Goal: Task Accomplishment & Management: Manage account settings

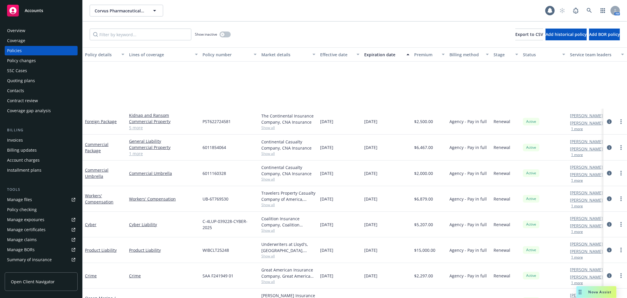
scroll to position [73, 0]
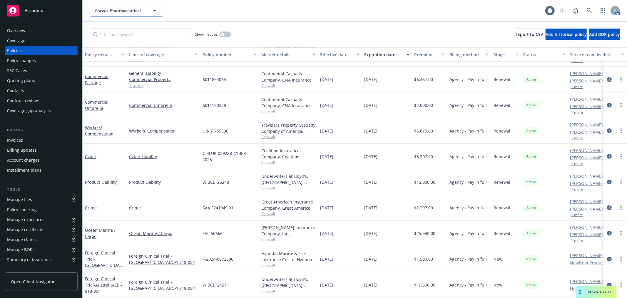
click at [125, 8] on span "Corvus Pharmaceuticals, Inc." at bounding box center [120, 11] width 51 height 6
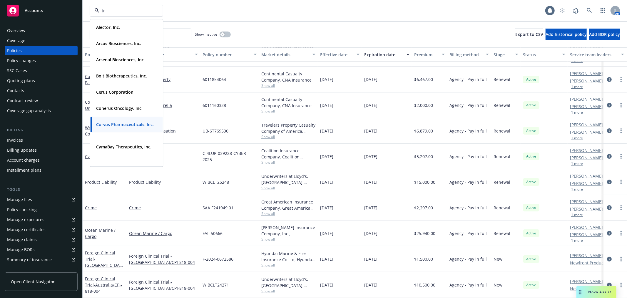
type input "t"
type input "venn"
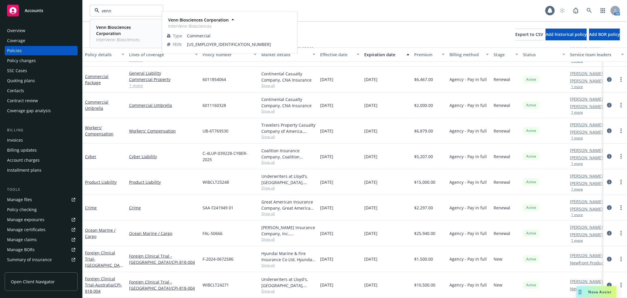
click at [111, 30] on strong "Venn Biosciences Corporation" at bounding box center [113, 30] width 35 height 12
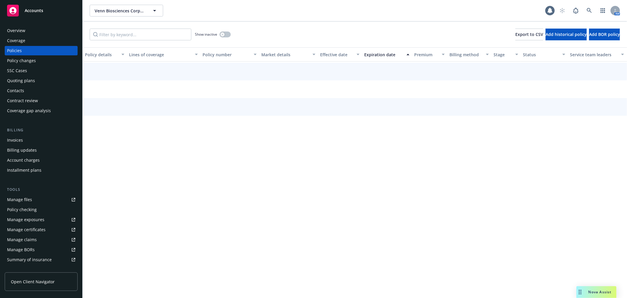
scroll to position [6, 0]
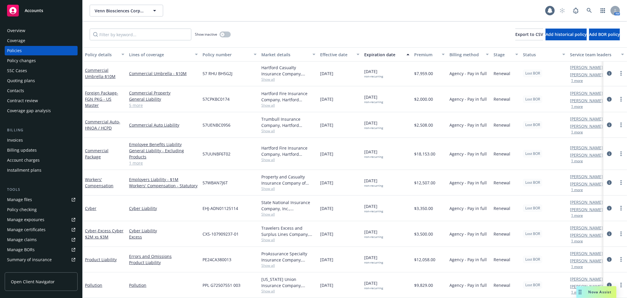
click at [30, 30] on div "Overview" at bounding box center [41, 30] width 68 height 9
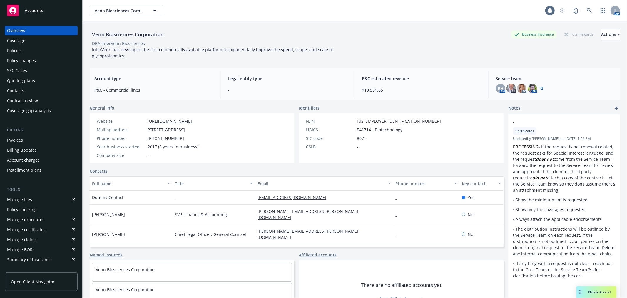
drag, startPoint x: 241, startPoint y: 130, endPoint x: 147, endPoint y: 130, distance: 93.5
click at [147, 130] on div "Website https://intervenn.com/ Mailing address 2 Tower Pl, Fl 5, South San Fran…" at bounding box center [148, 138] width 116 height 50
copy span "2 Tower Pl, Fl 5, South San Francisco, CA, 94080"
click at [27, 49] on div "Policies" at bounding box center [41, 50] width 68 height 9
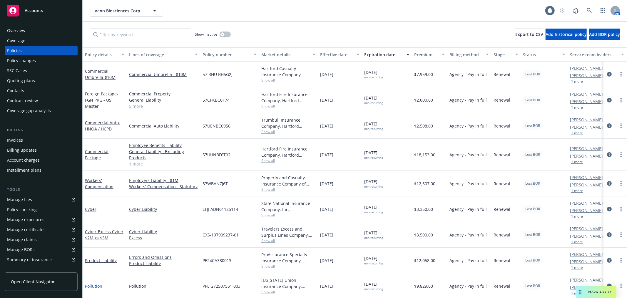
click at [91, 286] on link "Pollution" at bounding box center [93, 286] width 17 height 6
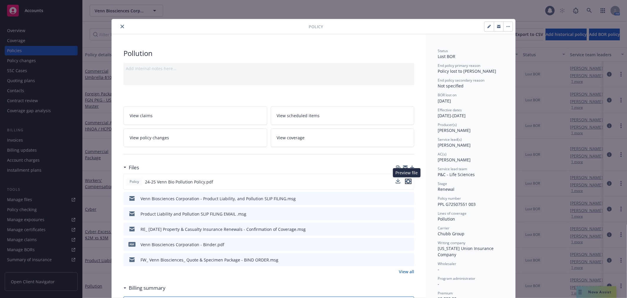
click at [408, 182] on icon "preview file" at bounding box center [408, 181] width 5 height 4
click at [121, 26] on icon "close" at bounding box center [123, 27] width 4 height 4
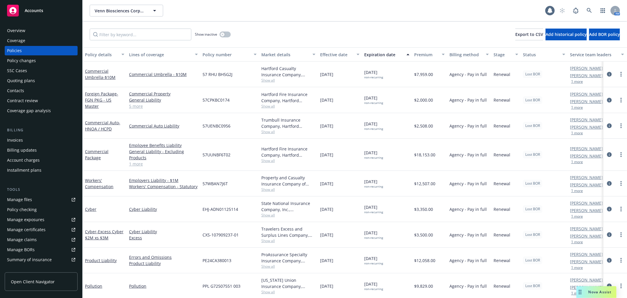
click at [28, 31] on div "Overview" at bounding box center [41, 30] width 68 height 9
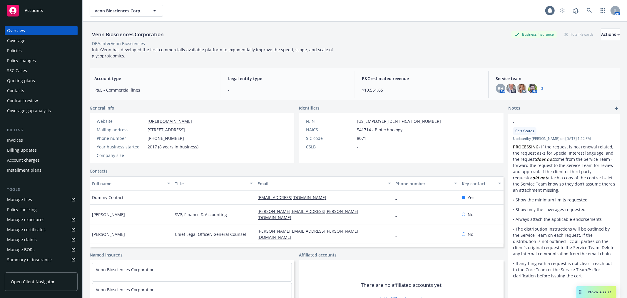
drag, startPoint x: 32, startPoint y: 78, endPoint x: 90, endPoint y: 86, distance: 58.7
click at [32, 78] on div "Quoting plans" at bounding box center [21, 80] width 28 height 9
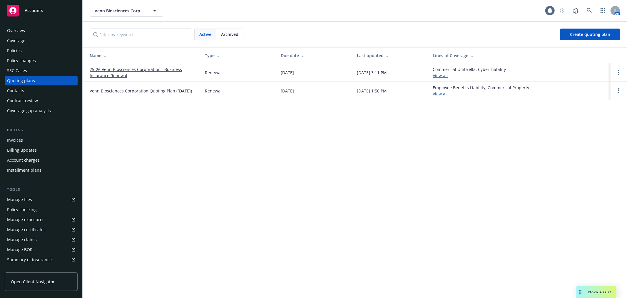
click at [128, 68] on link "25-26 Venn Biosciences Corporation - Business Insurance Renewal" at bounding box center [143, 72] width 106 height 12
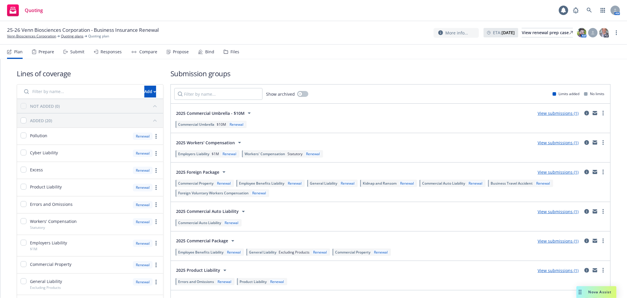
click at [73, 51] on div "Submit" at bounding box center [77, 51] width 14 height 5
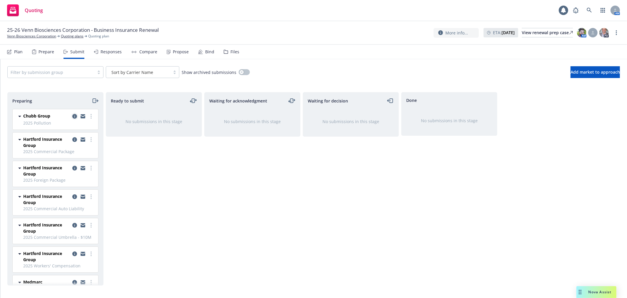
click at [72, 116] on icon "copy logging email" at bounding box center [74, 116] width 5 height 5
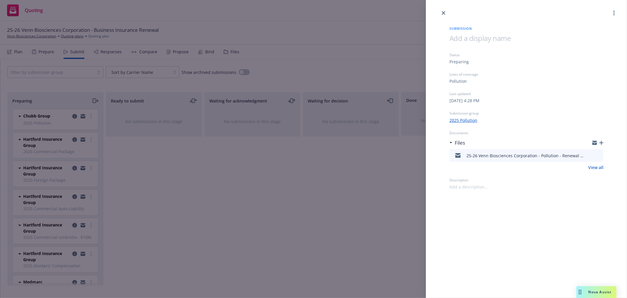
click at [601, 142] on icon "button" at bounding box center [602, 143] width 4 height 4
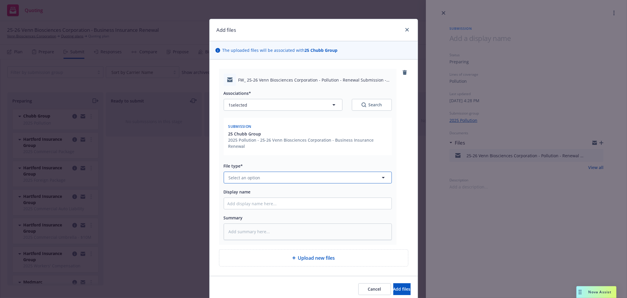
click at [270, 177] on button "Select an option" at bounding box center [308, 178] width 168 height 12
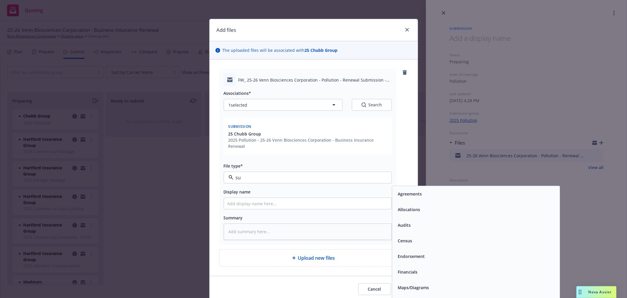
type input "sub"
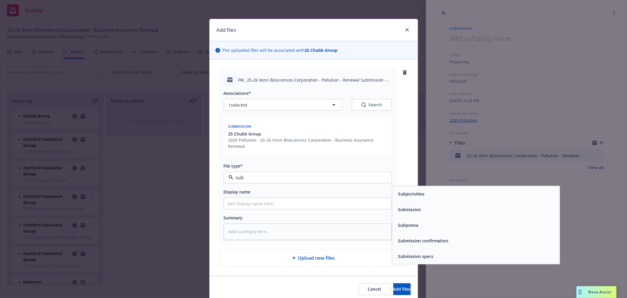
click at [443, 237] on span "Submission confirmation" at bounding box center [423, 240] width 51 height 6
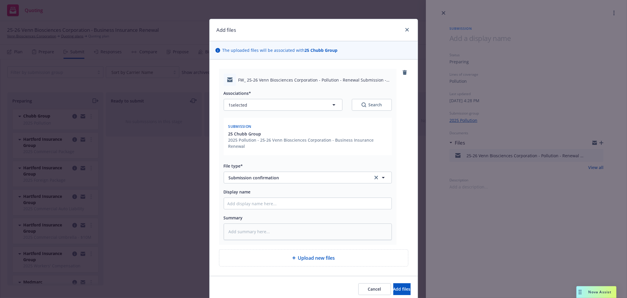
click at [304, 77] on span "FW_ 25-26 Venn Biosciences Corporation - Pollution - Renewal Submission - Chubb…" at bounding box center [316, 80] width 154 height 6
copy span "FW_ 25-26 Venn Biosciences Corporation - Pollution - Renewal Submission - Chubb…"
click at [277, 202] on input "Display name" at bounding box center [308, 203] width 168 height 11
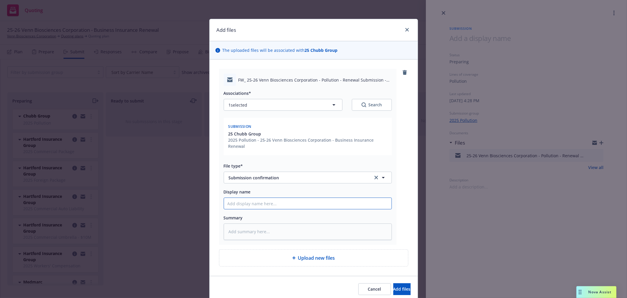
paste input "FW_ 25-26 Venn Biosciences Corporation - Pollution - Renewal Submission - Chubb…"
type textarea "x"
type input "FW_ 25-26 Venn Biosciences Corporation - Pollution - Renewal Submission - Chubb…"
type textarea "x"
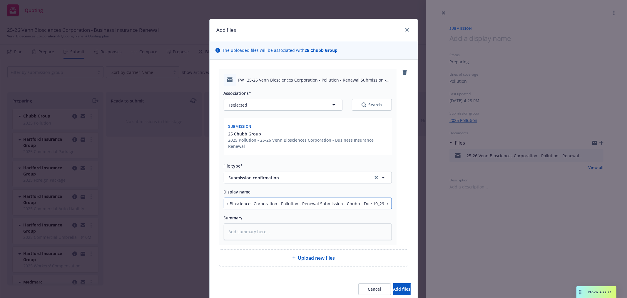
type input "FW_ 25-26 Venn Biosciences Corporation - Pollution - Renewal Submission - Chubb…"
type textarea "x"
type input "FW_ 25-26 Venn Biosciences Corporation - Pollution - Renewal Submission - Chubb…"
type textarea "x"
type input "FW_ 25-26 Venn Biosciences Corporation - Pollution - Renewal Submission - Chubb…"
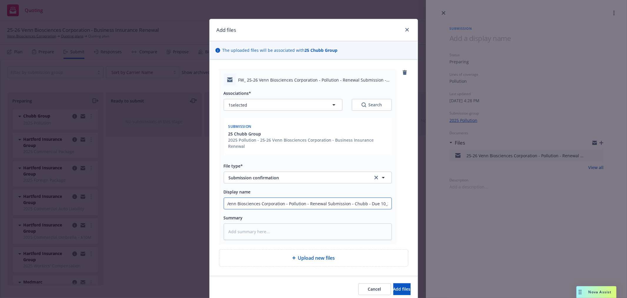
type textarea "x"
type input "FW_ 25-26 Venn Biosciences Corporation - Pollution - Renewal Submission - Chubb…"
type textarea "x"
type input "FW_ 25-26 Venn Biosciences Corporation - Pollution - Renewal Submission - Chubb…"
type textarea "x"
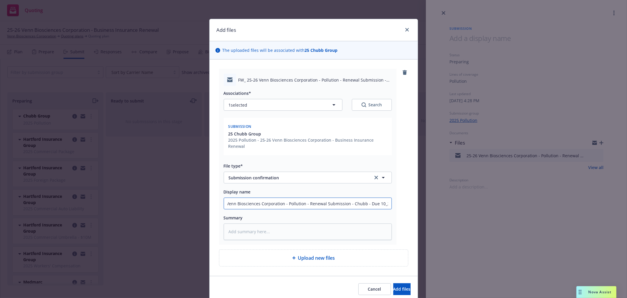
type input "FW_ 25-26 Venn Biosciences Corporation - Pollution - Renewal Submission - Chubb…"
type textarea "x"
type input "FW_ 25-26 Venn Biosciences Corporation - Pollution - Renewal Submission - Chubb…"
type textarea "x"
type input "FW_ 25-26 Venn Biosciences Corporation - Pollution - Renewal Submission - Chubb…"
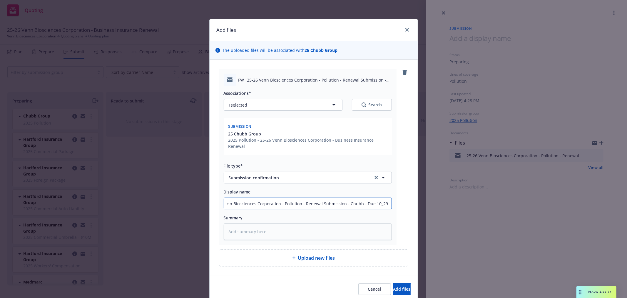
type textarea "x"
type input "FW_ 25-26 Venn Biosciences Corporation - Pollution - Renewal Submission - Chubb…"
type textarea "x"
type input "FW_ 25-26 Venn Biosciences Corporation - Pollution - Renewal Submission - Chubb…"
type textarea "x"
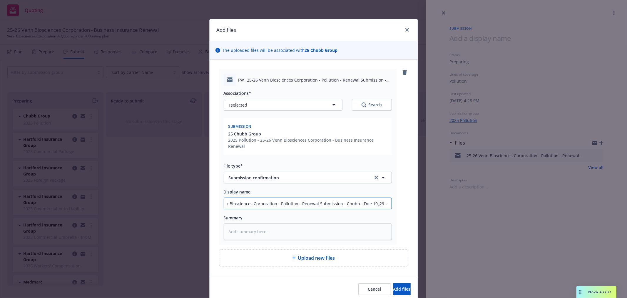
type input "FW_ 25-26 Venn Biosciences Corporation - Pollution - Renewal Submission - Chubb…"
type textarea "x"
type input "FW_ 25-26 Venn Biosciences Corporation - Pollution - Renewal Submission - Chubb…"
type textarea "x"
type input "FW_ 25-26 Venn Biosciences Corporation - Pollution - Renewal Submission - Chubb…"
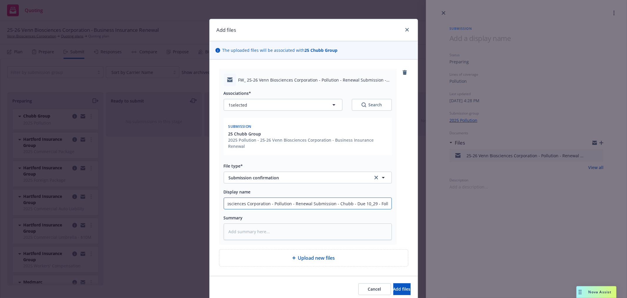
type textarea "x"
type input "FW_ 25-26 Venn Biosciences Corporation - Pollution - Renewal Submission - Chubb…"
type textarea "x"
type input "FW_ 25-26 Venn Biosciences Corporation - Pollution - Renewal Submission - Chubb…"
type textarea "x"
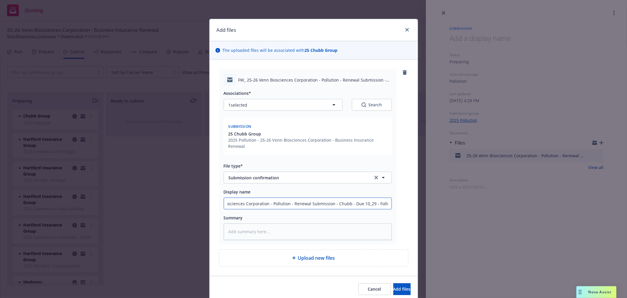
type input "FW_ 25-26 Venn Biosciences Corporation - Pollution - Renewal Submission - Chubb…"
type textarea "x"
type input "FW_ 25-26 Venn Biosciences Corporation - Pollution - Renewal Submission - Chubb…"
type textarea "x"
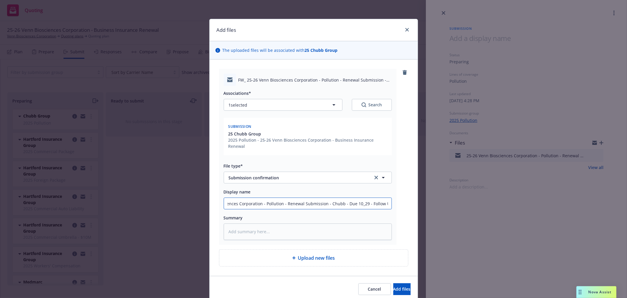
type input "FW_ 25-26 Venn Biosciences Corporation - Pollution - Renewal Submission - Chubb…"
type textarea "x"
type input "FW_ 25-26 Venn Biosciences Corporation - Pollution - Renewal Submission - Chubb…"
type textarea "x"
type input "FW_ 25-26 Venn Biosciences Corporation - Pollution - Renewal Submission - Chubb…"
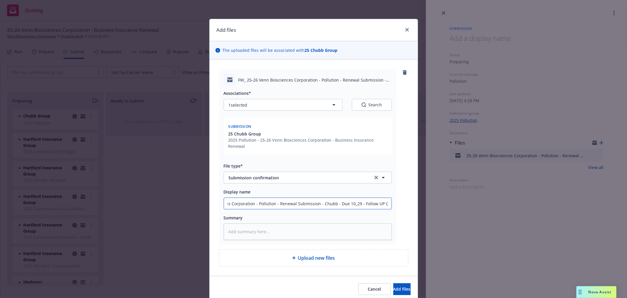
type textarea "x"
type input "FW_ 25-26 Venn Biosciences Corporation - Pollution - Renewal Submission - Chubb…"
type textarea "x"
type input "FW_ 25-26 Venn Biosciences Corporation - Pollution - Renewal Submission - Chubb…"
type textarea "x"
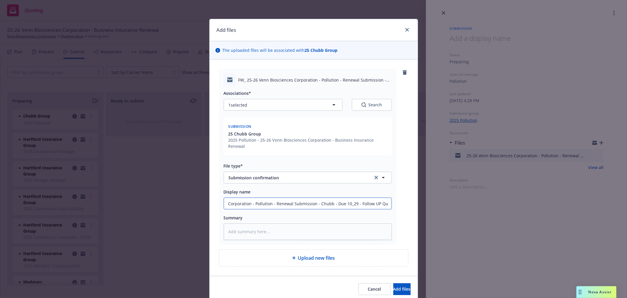
type input "FW_ 25-26 Venn Biosciences Corporation - Pollution - Renewal Submission - Chubb…"
type textarea "x"
type input "FW_ 25-26 Venn Biosciences Corporation - Pollution - Renewal Submission - Chubb…"
type textarea "x"
type input "FW_ 25-26 Venn Biosciences Corporation - Pollution - Renewal Submission - Chubb…"
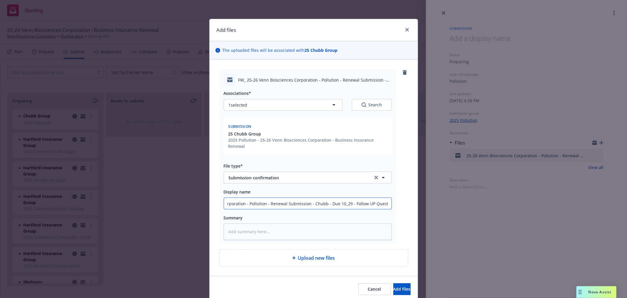
type textarea "x"
type input "FW_ 25-26 Venn Biosciences Corporation - Pollution - Renewal Submission - Chubb…"
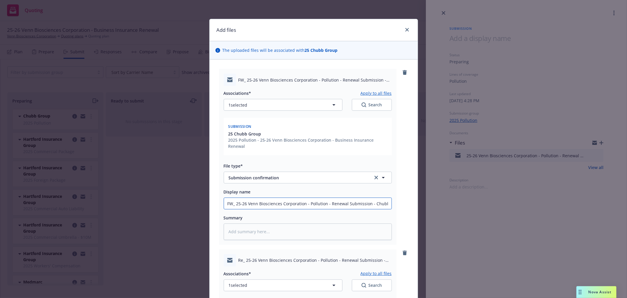
click at [265, 206] on input "FW_ 25-26 Venn Biosciences Corporation - Pollution - Renewal Submission - Chubb…" at bounding box center [308, 203] width 168 height 11
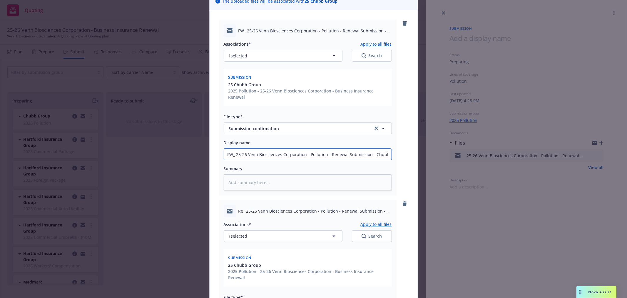
scroll to position [131, 0]
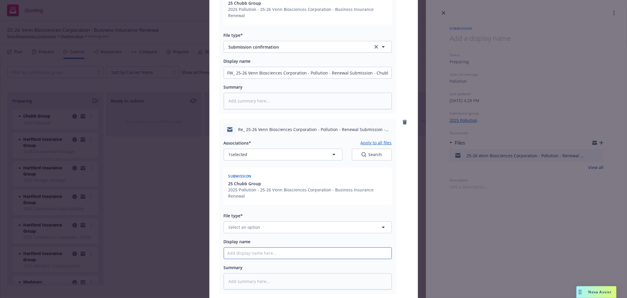
click at [257, 255] on input "Display name" at bounding box center [308, 252] width 168 height 11
paste input "FW_ 25-26 Venn Biosciences Corporation - Pollution - Renewal Submission - Chubb…"
type textarea "x"
type input "FW_ 25-26 Venn Biosciences Corporation - Pollution - Renewal Submission - Chubb…"
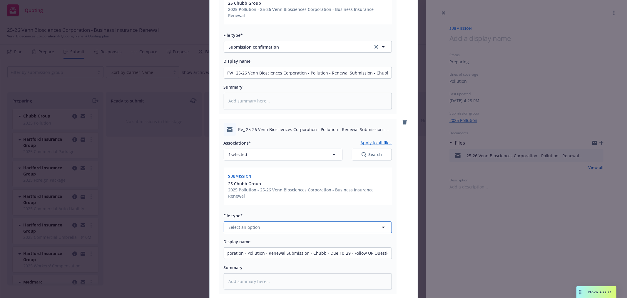
click at [266, 227] on button "Select an option" at bounding box center [308, 227] width 168 height 12
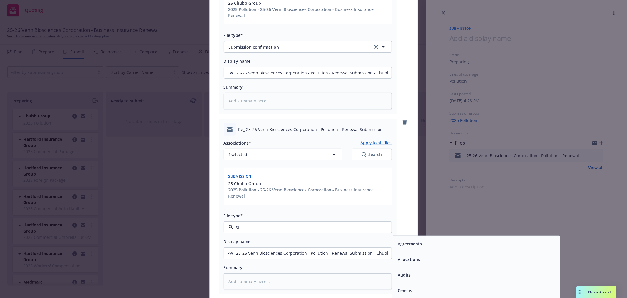
type input "sub"
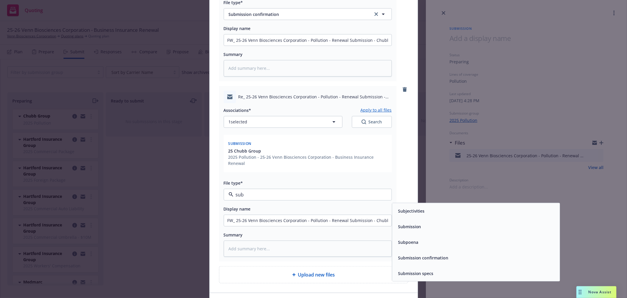
click at [445, 260] on span "Submission confirmation" at bounding box center [423, 257] width 51 height 6
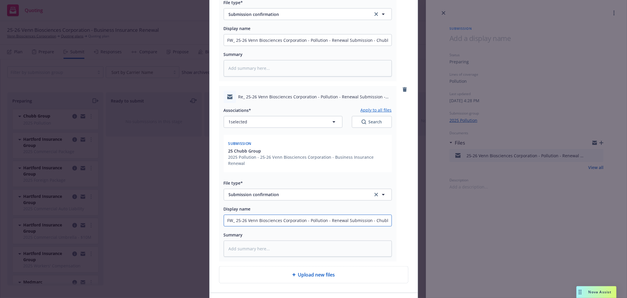
scroll to position [0, 64]
drag, startPoint x: 383, startPoint y: 220, endPoint x: 424, endPoint y: 222, distance: 40.9
click at [424, 222] on div "Add files The uploaded files will be associated with 25 Chubb Group FW_ 25-26 V…" at bounding box center [313, 149] width 627 height 298
click at [368, 220] on input "FW_ 25-26 Venn Biosciences Corporation - Pollution - Renewal Submission - Chubb…" at bounding box center [308, 220] width 168 height 11
click at [384, 220] on input "FW_ 25-26 Venn Biosciences Corporation - Pollution - Renewal Submission - Chubb…" at bounding box center [308, 220] width 168 height 11
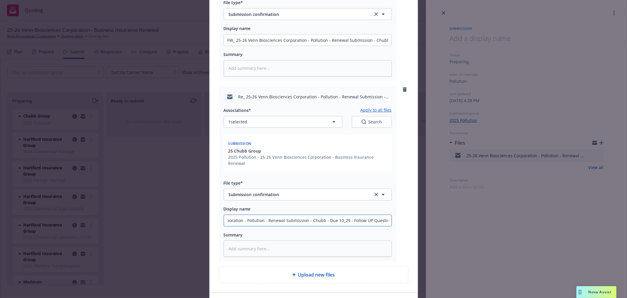
type textarea "x"
type input "FW_ 25-26 Venn Biosciences Corporation - Pollution - Renewal Submission - Chubb…"
type textarea "x"
type input "FW_ 25-26 Venn Biosciences Corporation - Pollution - Renewal Submission - Chubb…"
type textarea "x"
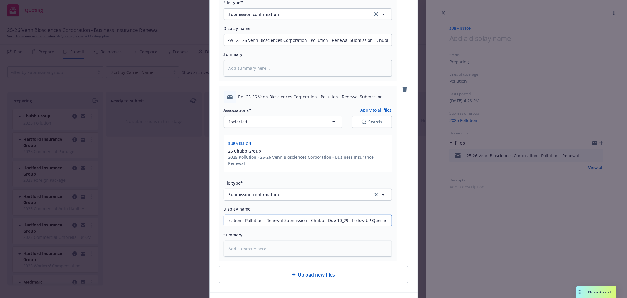
type input "FW_ 25-26 Venn Biosciences Corporation - Pollution - Renewal Submission - Chubb…"
type textarea "x"
type input "FW_ 25-26 Venn Biosciences Corporation - Pollution - Renewal Submission - Chubb…"
type textarea "x"
type input "FW_ 25-26 Venn Biosciences Corporation - Pollution - Renewal Submission - Chubb…"
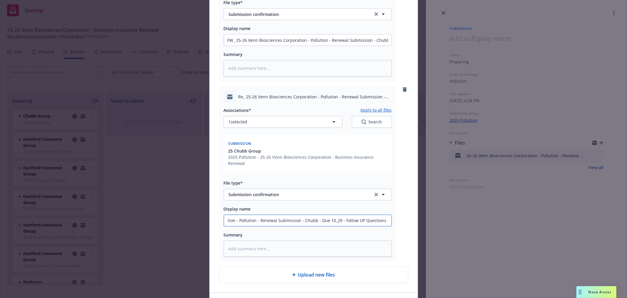
type textarea "x"
type input "FW_ 25-26 Venn Biosciences Corporation - Pollution - Renewal Submission - Chubb…"
type textarea "x"
type input "FW_ 25-26 Venn Biosciences Corporation - Pollution - Renewal Submission - Chubb…"
type textarea "x"
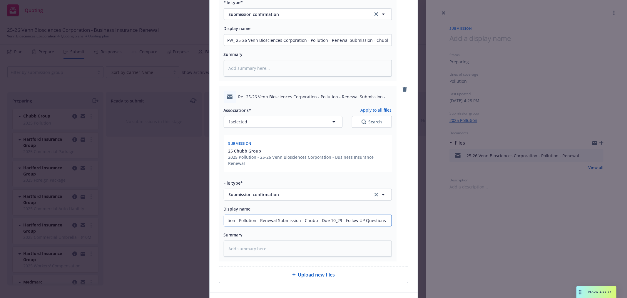
type input "FW_ 25-26 Venn Biosciences Corporation - Pollution - Renewal Submission - Chubb…"
type textarea "x"
type input "FW_ 25-26 Venn Biosciences Corporation - Pollution - Renewal Submission - Chubb…"
type textarea "x"
type input "FW_ 25-26 Venn Biosciences Corporation - Pollution - Renewal Submission - Chubb…"
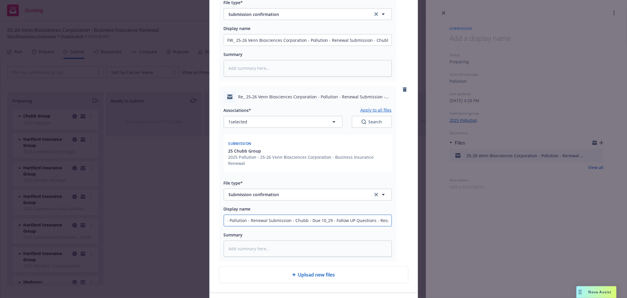
type textarea "x"
type input "FW_ 25-26 Venn Biosciences Corporation - Pollution - Renewal Submission - Chubb…"
type textarea "x"
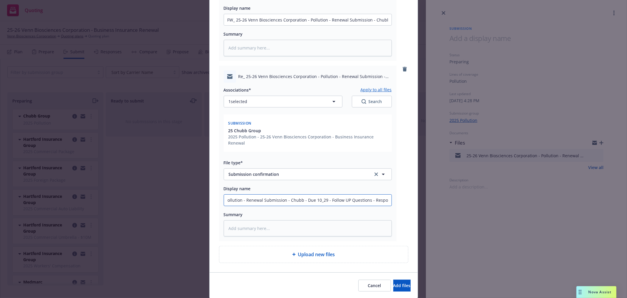
scroll to position [204, 0]
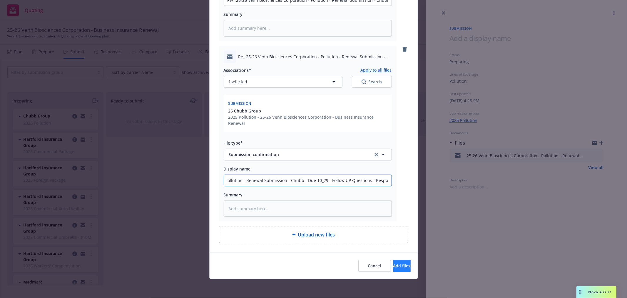
type input "FW_ 25-26 Venn Biosciences Corporation - Pollution - Renewal Submission - Chubb…"
click at [394, 261] on button "Add files" at bounding box center [402, 266] width 17 height 12
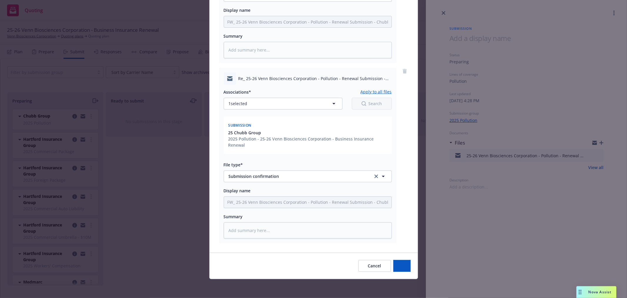
scroll to position [182, 0]
type textarea "x"
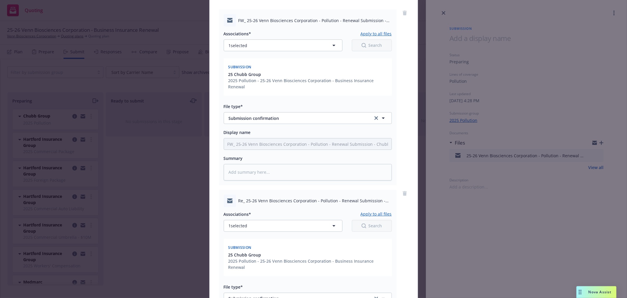
scroll to position [0, 0]
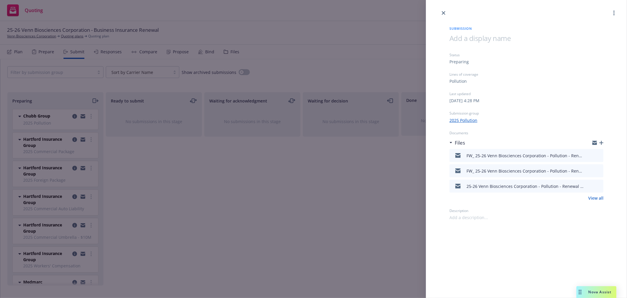
click at [155, 161] on div "Submission Status Preparing Lines of coverage Pollution Last updated Thursday, …" at bounding box center [313, 149] width 627 height 298
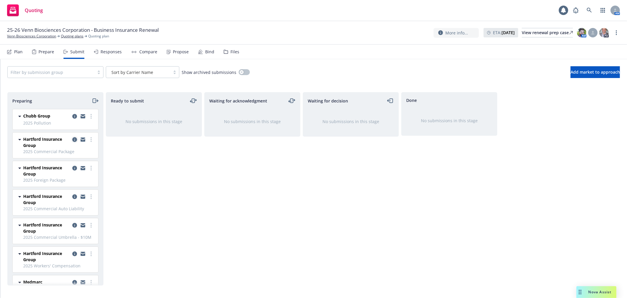
click at [72, 139] on icon "copy logging email" at bounding box center [74, 139] width 5 height 5
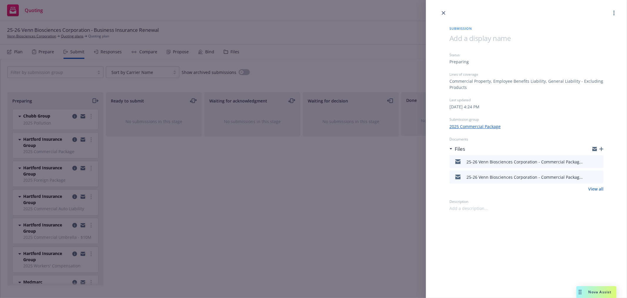
click at [604, 147] on icon "button" at bounding box center [602, 149] width 4 height 4
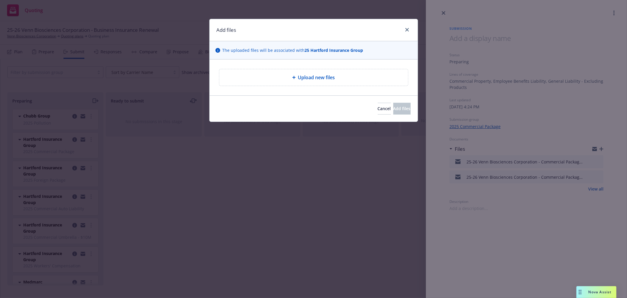
type textarea "x"
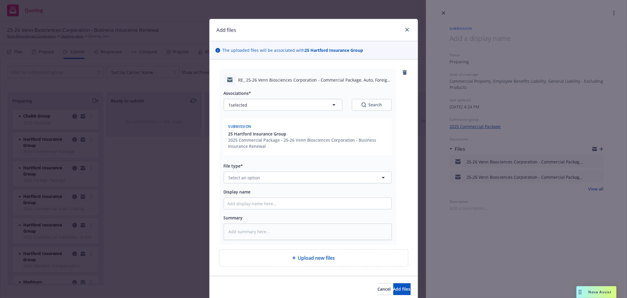
click at [287, 171] on div "File type* Select an option" at bounding box center [308, 172] width 168 height 21
click at [286, 185] on div "Associations* 1 selected Search Submission 25 Hartford Insurance Group 2025 Com…" at bounding box center [308, 163] width 168 height 154
click at [287, 183] on button "Select an option" at bounding box center [308, 178] width 168 height 12
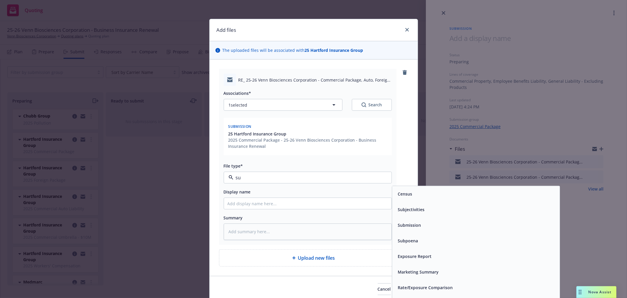
type input "sub"
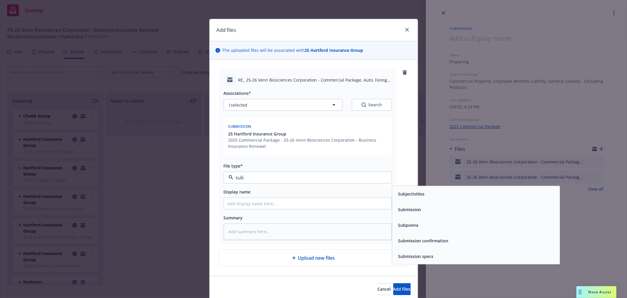
click at [424, 242] on span "Submission confirmation" at bounding box center [423, 240] width 51 height 6
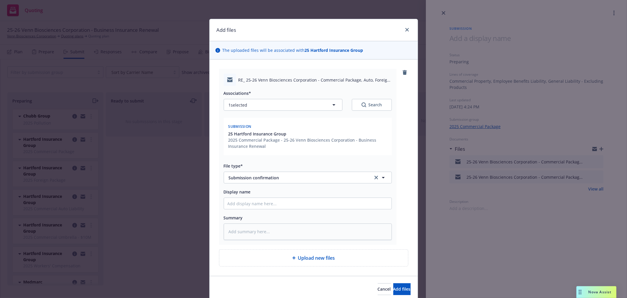
click at [287, 79] on span "RE_ 25-26 Venn Biosciences Corporation - Commercial Package, Auto, Foreign Pack…" at bounding box center [316, 80] width 154 height 6
copy span "RE_ 25-26 Venn Biosciences Corporation - Commercial Package, Auto, Foreign Pack…"
click at [285, 209] on input "Display name" at bounding box center [308, 203] width 168 height 11
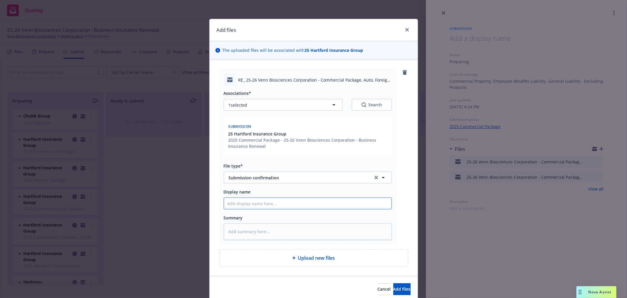
paste input "RE_ 25-26 Venn Biosciences Corporation - Commercial Package, Auto, Foreign Pack…"
type textarea "x"
type input "RE_ 25-26 Venn Biosciences Corporation - Commercial Package, Auto, Foreign Pack…"
type textarea "x"
type input "RE_ 25-26 Venn Biosciences Corporation - Commercial Package, Auto, Foreign Pack…"
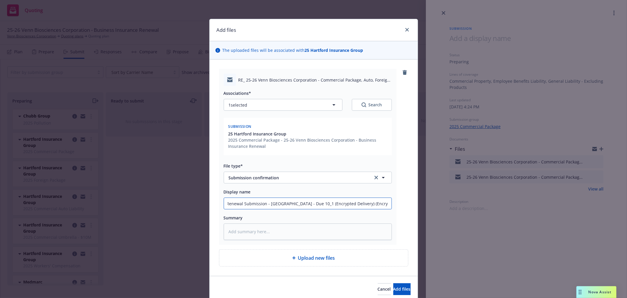
type textarea "x"
type input "RE_ 25-26 Venn Biosciences Corporation - Commercial Package, Auto, Foreign Pack…"
type textarea "x"
type input "RE_ 25-26 Venn Biosciences Corporation - Commercial Package, Auto, Foreign Pack…"
type textarea "x"
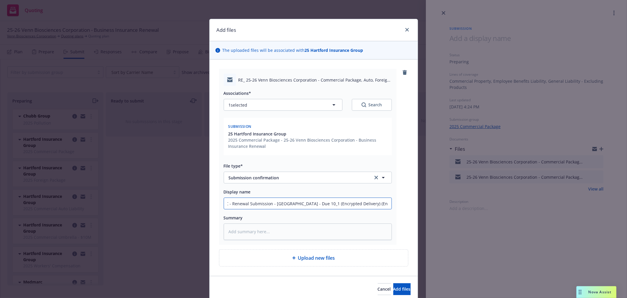
type input "RE_ 25-26 Venn Biosciences Corporation - Commercial Package, Auto, Foreign Pack…"
type textarea "x"
type input "RE_ 25-26 Venn Biosciences Corporation - Commercial Package, Auto, Foreign Pack…"
type textarea "x"
type input "RE_ 25-26 Venn Biosciences Corporation - Commercial Package, Auto, Foreign Pack…"
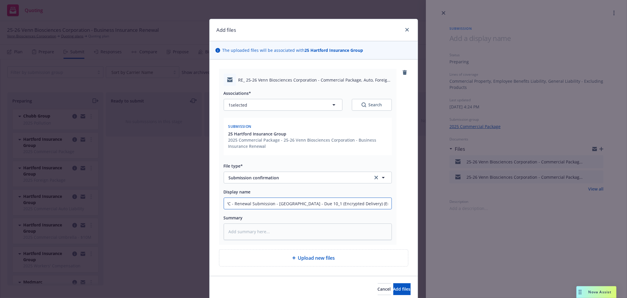
type textarea "x"
type input "RE_ 25-26 Venn Biosciences Corporation - Commercial Package, Auto, Foreign Pack…"
type textarea "x"
type input "RE_ 25-26 Venn Biosciences Corporation - Commercial Package, Auto, Foreign Pack…"
type textarea "x"
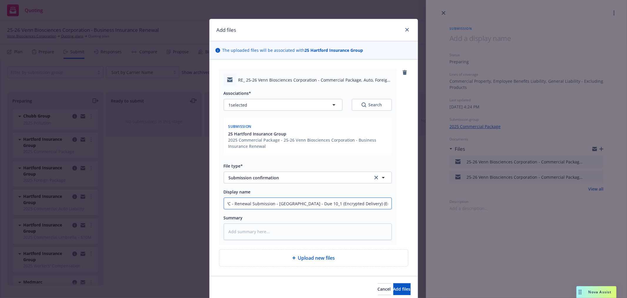
type input "RE_ 25-26 Venn Biosciences Corporation - Commercial Package, Auto, Foreign Pack…"
type textarea "x"
type input "RE_ 25-26 Venn Biosciences Corporation - Commercial Package, Auto, Foreign Pack…"
type textarea "x"
type input "RE_ 25-26 Venn Biosciences Corporation - Commercial Package, Auto, Foreign Pack…"
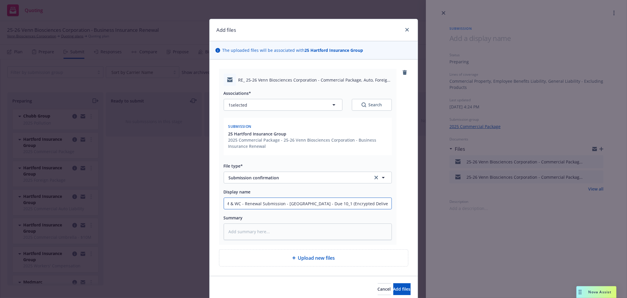
type textarea "x"
type input "RE_ 25-26 Venn Biosciences Corporation - Commercial Package, Auto, Foreign Pack…"
type textarea "x"
type input "RE_ 25-26 Venn Biosciences Corporation - Commercial Package, Auto, Foreign Pack…"
type textarea "x"
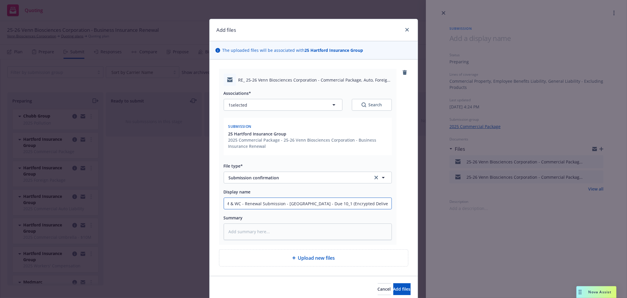
type input "RE_ 25-26 Venn Biosciences Corporation - Commercial Package, Auto, Foreign Pack…"
type textarea "x"
type input "RE_ 25-26 Venn Biosciences Corporation - Commercial Package, Auto, Foreign Pack…"
type textarea "x"
type input "RE_ 25-26 Venn Biosciences Corporation - Commercial Package, Auto, Foreign Pack…"
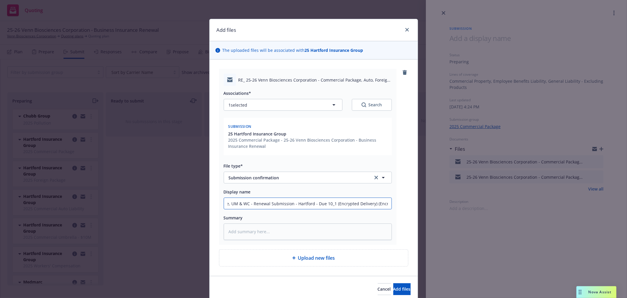
type textarea "x"
type input "RE_ 25-26 Venn Biosciences Corporation - Commercial Package, Auto, Foreign Pack…"
type textarea "x"
type input "RE_ 25-26 Venn Biosciences Corporation - Commercial Package, Auto, Foreign Pack…"
type textarea "x"
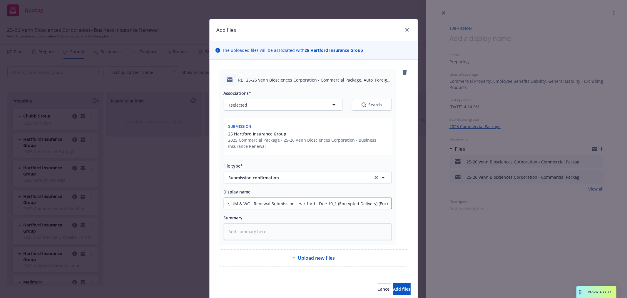
type input "RE_ 25-26 Venn Biosciences Corporation - Commercial Package, Auto, Foreign Pack…"
type textarea "x"
type input "RE_ 25-26 Venn Biosciences Corporation - Commercial Package, Auto, Foreign Pack…"
type textarea "x"
type input "RE_ 25-26 Venn Biosciences Corporation - Commercial Package, Auto, Foreign Pack…"
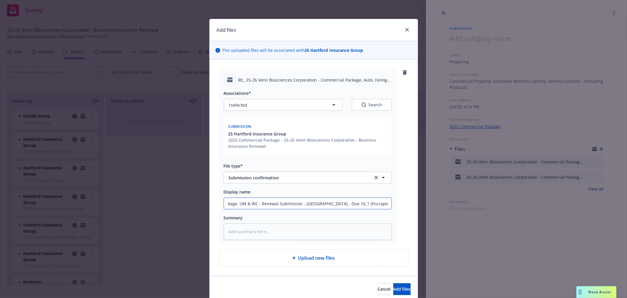
type textarea "x"
type input "RE_ 25-26 Venn Biosciences Corporation - Commercial Package, Auto, Foreign Pack…"
type textarea "x"
type input "RE_ 25-26 Venn Biosciences Corporation - Commercial Package, Auto, Foreign Pack…"
type textarea "x"
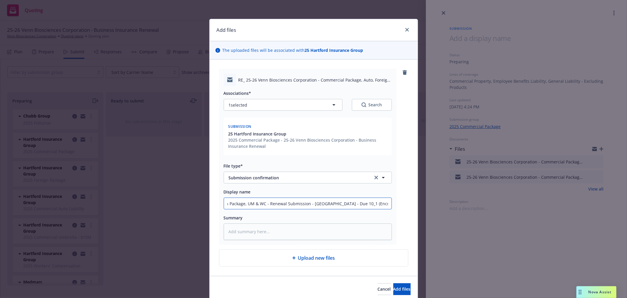
type input "RE_ 25-26 Venn Biosciences Corporation - Commercial Package, Auto, Foreign Pack…"
type textarea "x"
type input "RE_ 25-26 Venn Biosciences Corporation - Commercial Package, Auto, Foreign Pack…"
type textarea "x"
type input "RE_ 25-26 Venn Biosciences Corporation - Commercial Package, Auto, Foreign Pack…"
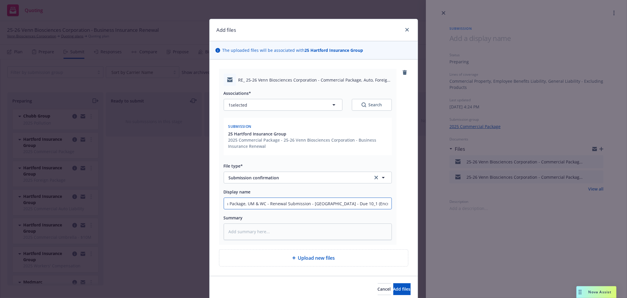
type textarea "x"
type input "RE_ 25-26 Venn Biosciences Corporation - Commercial Package, Auto, Foreign Pack…"
type textarea "x"
type input "RE_ 25-26 Venn Biosciences Corporation - Commercial Package, Auto, Foreign Pack…"
type textarea "x"
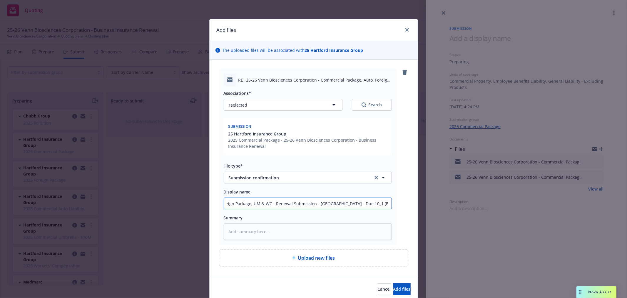
type input "RE_ 25-26 Venn Biosciences Corporation - Commercial Package, Auto, Foreign Pack…"
type textarea "x"
type input "RE_ 25-26 Venn Biosciences Corporation - Commercial Package, Auto, Foreign Pack…"
type textarea "x"
type input "RE_ 25-26 Venn Biosciences Corporation - Commercial Package, Auto, Foreign Pack…"
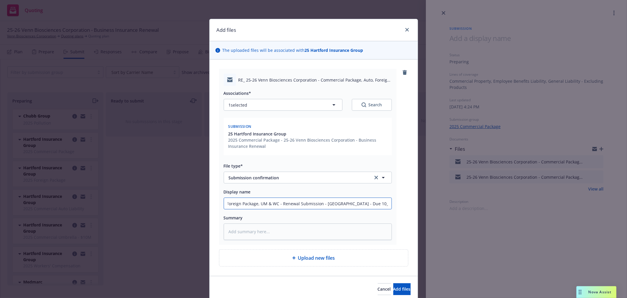
type textarea "x"
type input "RE_ 25-26 Venn Biosciences Corporation - Commercial Package, Auto, Foreign Pack…"
type textarea "x"
type input "RE_ 25-26 Venn Biosciences Corporation - Commercial Package, Auto, Foreign Pack…"
type textarea "x"
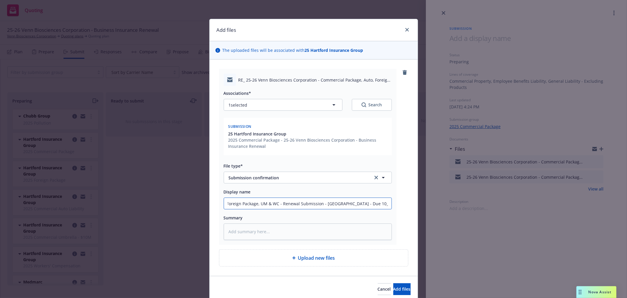
type input "RE_ 25-26 Venn Biosciences Corporation - Commercial Package, Auto, Foreign Pack…"
type textarea "x"
type input "RE_ 25-26 Venn Biosciences Corporation - Commercial Package, Auto, Foreign Pack…"
type textarea "x"
type input "RE_ 25-26 Venn Biosciences Corporation - Commercial Package, Auto, Foreign Pack…"
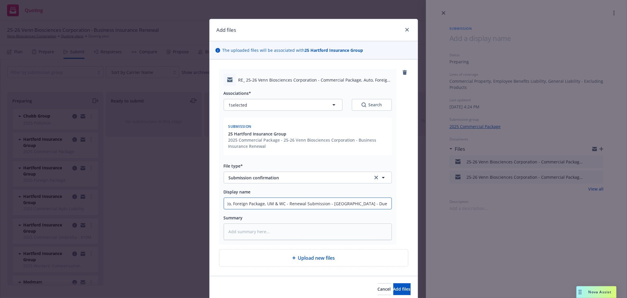
type textarea "x"
type input "RE_ 25-26 Venn Biosciences Corporation - Commercial Package, Auto, Foreign Pack…"
type textarea "x"
type input "RE_ 25-26 Venn Biosciences Corporation - Commercial Package, Auto, Foreign Pack…"
type textarea "x"
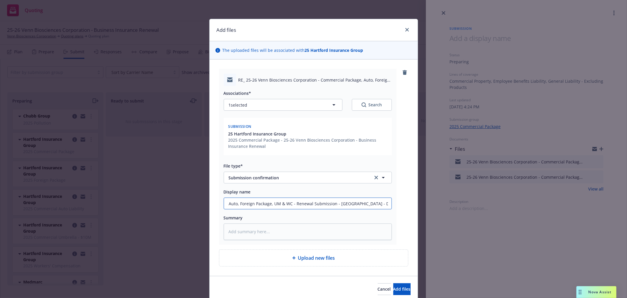
type input "RE_ 25-26 Venn Biosciences Corporation - Commercial Package, Auto, Foreign Pack…"
type textarea "x"
type input "RE_ 25-26 Venn Biosciences Corporation - Commercial Package, Auto, Foreign Pack…"
type textarea "x"
type input "RE_ 25-26 Venn Biosciences Corporation - Commercial Package, Auto, Foreign Pack…"
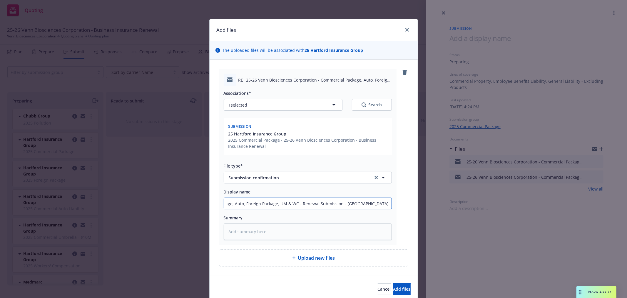
type textarea "x"
type input "RE_ 25-26 Venn Biosciences Corporation - Commercial Package, Auto, Foreign Pack…"
type textarea "x"
type input "RE_ 25-26 Venn Biosciences Corporation - Commercial Package, Auto, Foreign Pack…"
type textarea "x"
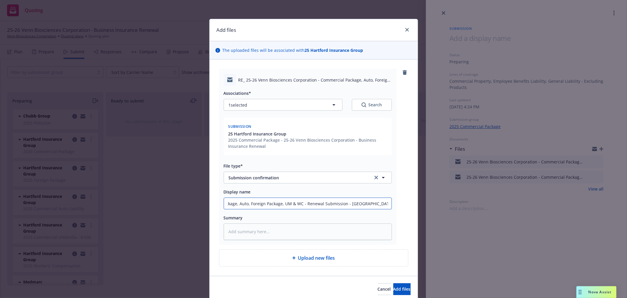
type input "RE_ 25-26 Venn Biosciences Corporation - Commercial Package, Auto, Foreign Pack…"
type textarea "x"
type input "RE_ 25-26 Venn Biosciences Corporation - Commercial Package, Auto, Foreign Pack…"
type textarea "x"
type input "RE_ 25-26 Venn Biosciences Corporation - Commercial Package, Auto, Foreign Pack…"
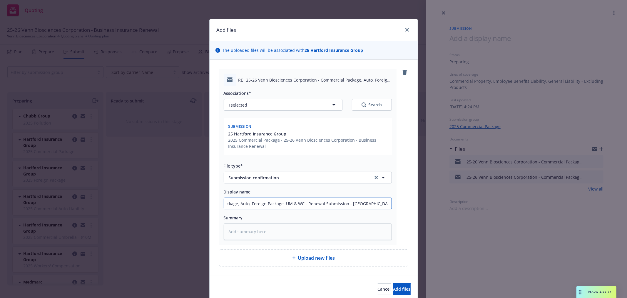
type textarea "x"
type input "RE_ 25-26 Venn Biosciences Corporation - Commercial Package, Auto, Foreign Pack…"
type textarea "x"
type input "RE_ 25-26 Venn Biosciences Corporation - Commercial Package, Auto, Foreign Pack…"
type textarea "x"
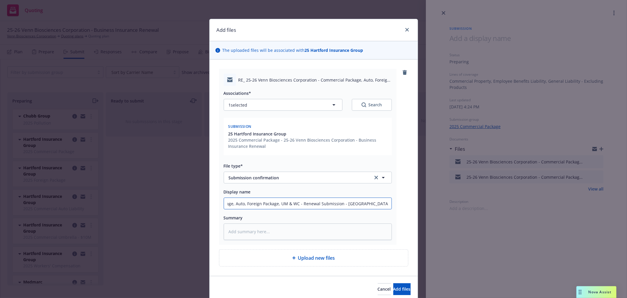
type input "RE_ 25-26 Venn Biosciences Corporation - Commercial Package, Auto, Foreign Pack…"
type textarea "x"
type input "RE_ 25-26 Venn Biosciences Corporation - Commercial Package, Auto, Foreign Pack…"
type textarea "x"
type input "RE_ 25-26 Venn Biosciences Corporation - Commercial Package, Auto, Foreign Pack…"
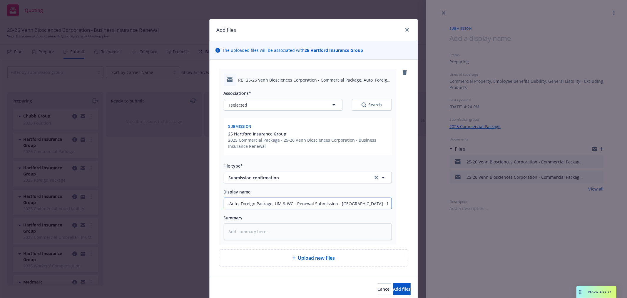
type textarea "x"
type input "RE_ 25-26 Venn Biosciences Corporation - Commercial Package, Auto, Foreign Pack…"
type textarea "x"
type input "RE_ 25-26 Venn Biosciences Corporation - Commercial Package, Auto, Foreign Pack…"
type textarea "x"
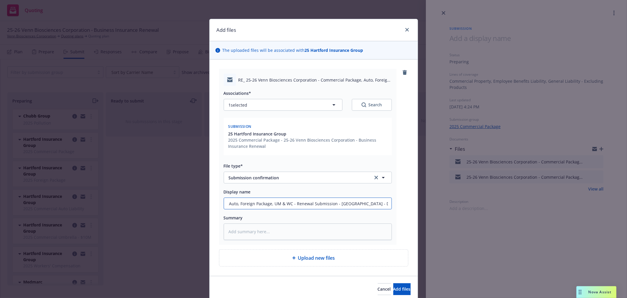
type input "RE_ 25-26 Venn Biosciences Corporation - Commercial Package, Auto, Foreign Pack…"
type textarea "x"
type input "RE_ 25-26 Venn Biosciences Corporation - Commercial Package, Auto, Foreign Pack…"
type textarea "x"
type input "RE_ 25-26 Venn Biosciences Corporation - Commercial Package, Auto, Foreign Pack…"
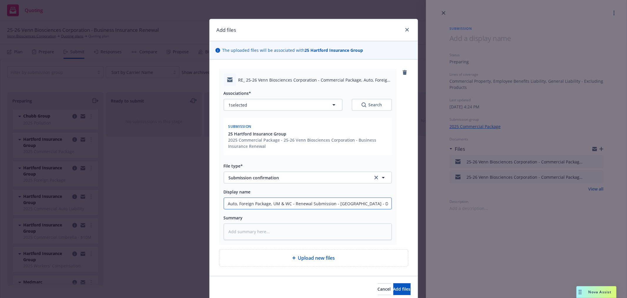
type textarea "x"
type input "RE_ 25-26 Venn Biosciences Corporation - Commercial Package, Auto, Foreign Pack…"
type textarea "x"
type input "RE_ 25-26 Venn Biosciences Corporation - Commercial Package, Auto, Foreign Pack…"
type textarea "x"
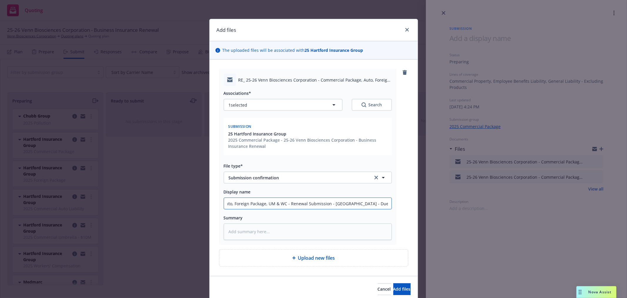
type input "RE_ 25-26 Venn Biosciences Corporation - Commercial Package, Auto, Foreign Pack…"
type textarea "x"
type input "RE_ 25-26 Venn Biosciences Corporation - Commercial Package, Auto, Foreign Pack…"
type textarea "x"
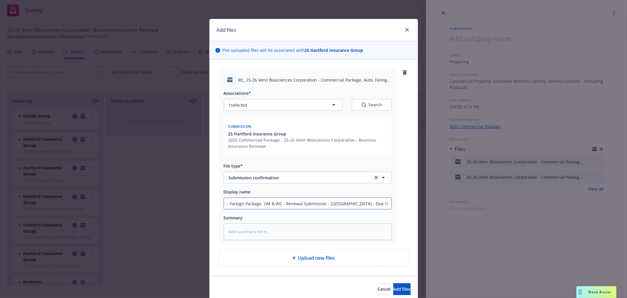
type input "RE_ 25-26 Venn Biosciences Corporation - Commercial Package, Auto, Foreign Pack…"
click at [394, 283] on button "Add files" at bounding box center [402, 289] width 17 height 12
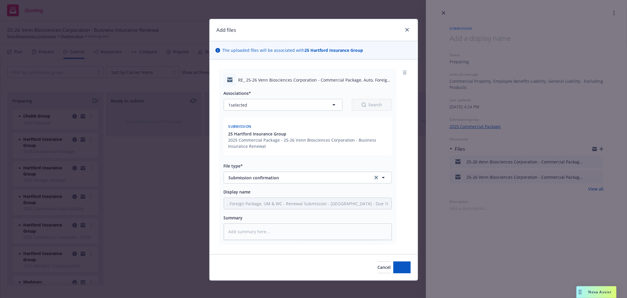
scroll to position [0, 0]
type textarea "x"
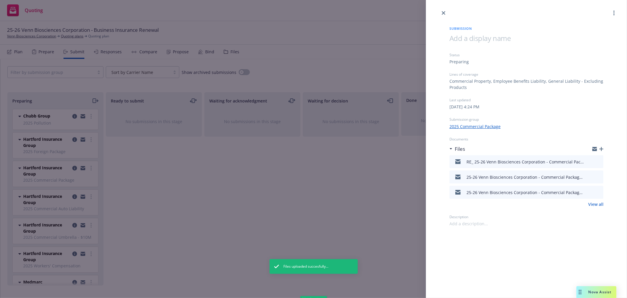
click at [340, 177] on div "Submission Status Preparing Lines of coverage Commercial Property, Employee Ben…" at bounding box center [313, 149] width 627 height 298
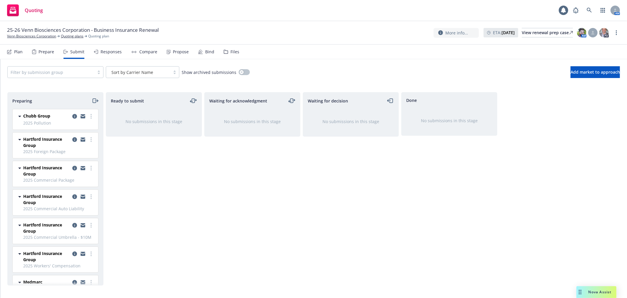
click at [307, 194] on div "Waiting for decision No submissions in this stage" at bounding box center [351, 188] width 96 height 193
click at [28, 35] on link "Venn Biosciences Corporation" at bounding box center [31, 36] width 49 height 5
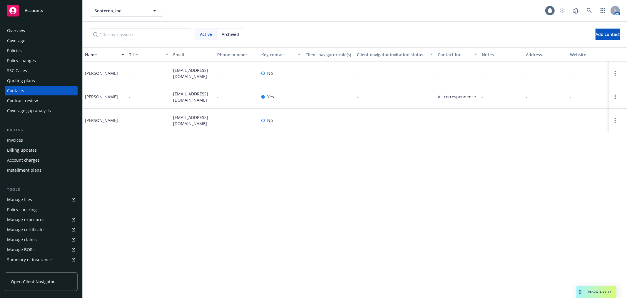
click at [33, 49] on div "Policies" at bounding box center [41, 50] width 68 height 9
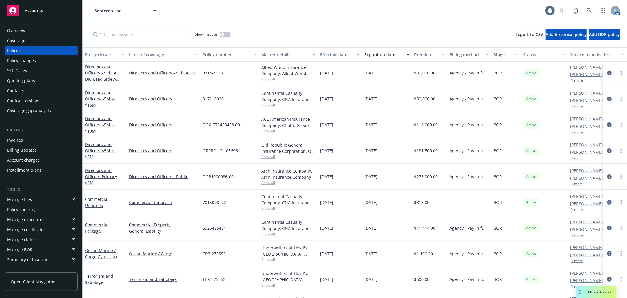
scroll to position [144, 0]
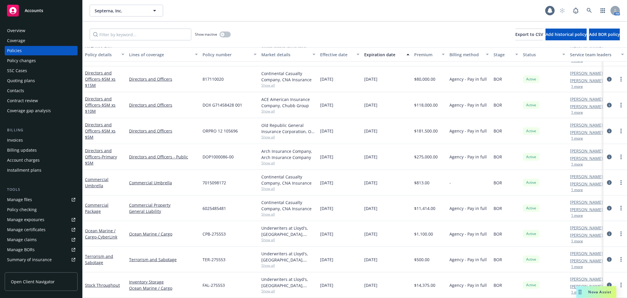
click at [101, 228] on div "Ocean Marine / Cargo - CyberLink" at bounding box center [104, 233] width 39 height 12
click at [89, 231] on link "Ocean Marine / Cargo - CyberLink" at bounding box center [101, 234] width 32 height 12
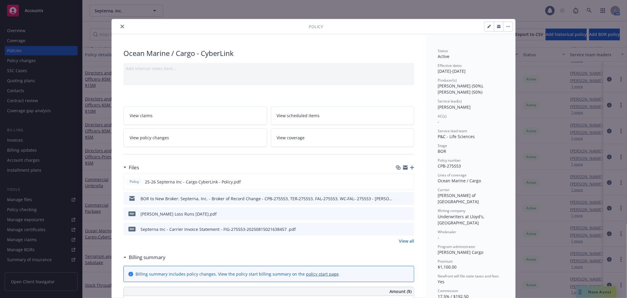
click at [408, 228] on icon "preview file" at bounding box center [408, 229] width 5 height 4
click at [121, 25] on icon "close" at bounding box center [123, 27] width 4 height 4
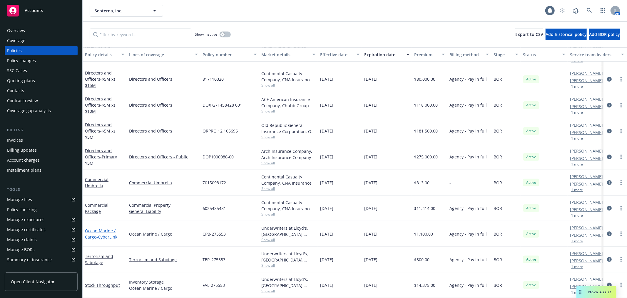
click at [102, 228] on link "Ocean Marine / Cargo - CyberLink" at bounding box center [101, 234] width 32 height 12
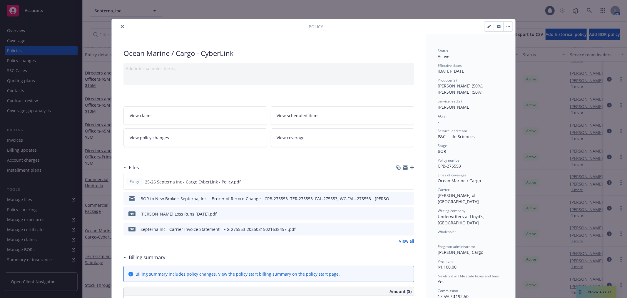
scroll to position [18, 0]
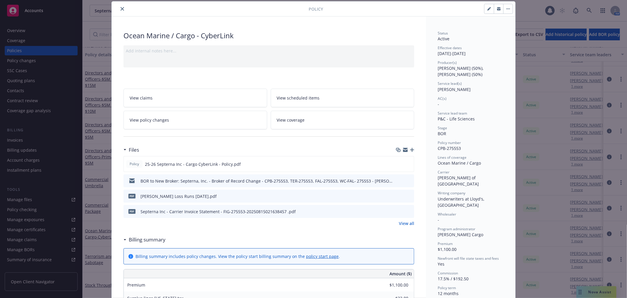
click at [410, 149] on icon "button" at bounding box center [412, 150] width 4 height 4
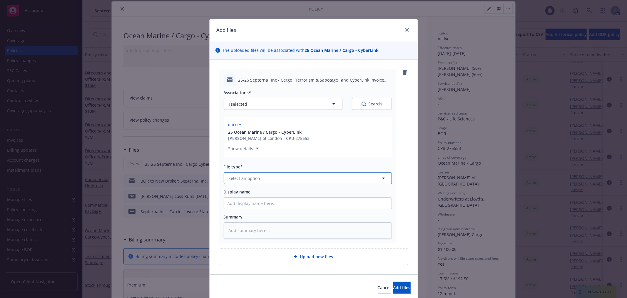
click at [249, 178] on span "Select an option" at bounding box center [245, 178] width 32 height 6
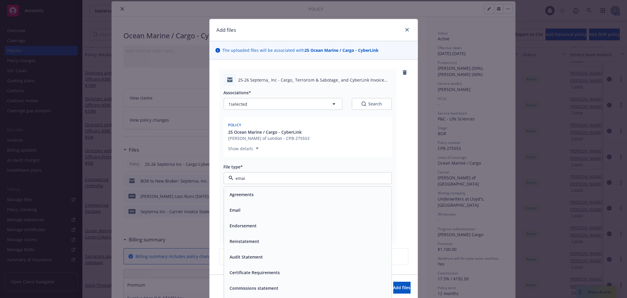
type input "email"
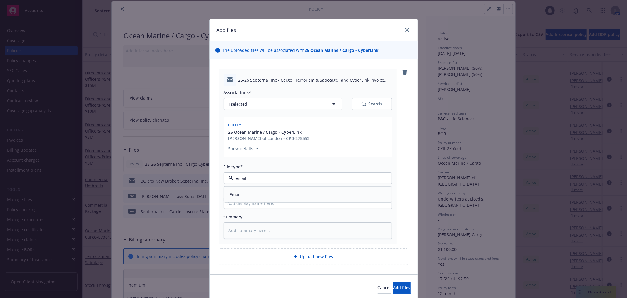
click at [252, 192] on div "Email" at bounding box center [308, 194] width 161 height 9
click at [284, 81] on span "25-26 Septerna_ Inc - Cargo_ Terrorism & Sabotage_ and CyberLink Invoice Attach…" at bounding box center [316, 80] width 154 height 6
copy span "25-26 Septerna_ Inc - Cargo_ Terrorism & Sabotage_ and CyberLink Invoice Attach…"
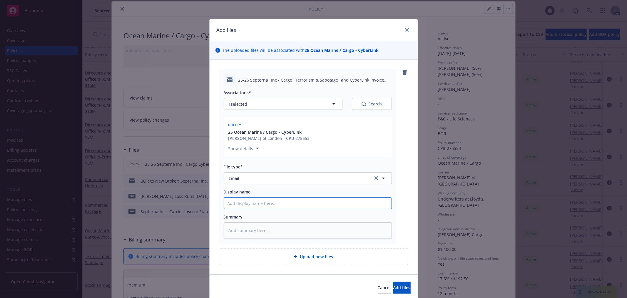
click at [284, 199] on input "Display name" at bounding box center [308, 202] width 168 height 11
paste input "25-26 Septerna_ Inc - Cargo_ Terrorism & Sabotage_ and CyberLink Invoice Attach…"
type textarea "x"
type input "25-26 Septerna_ Inc - Cargo_ Terrorism & Sabotage_ and CyberLink Invoice Attach…"
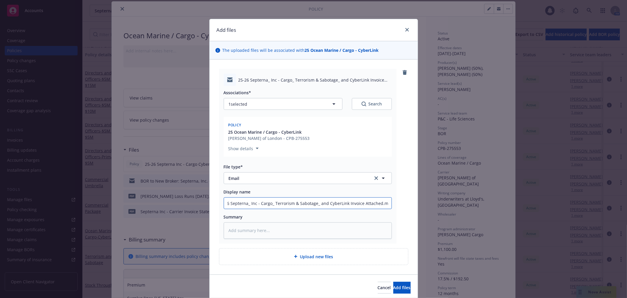
type textarea "x"
type input "25-26 Septerna_ Inc - Cargo_ Terrorism & Sabotage_ and CyberLink Invoice Attach…"
type textarea "x"
type input "25-26 Septerna_ Inc - Cargo_ Terrorism & Sabotage_ and CyberLink Invoice Attach…"
type textarea "x"
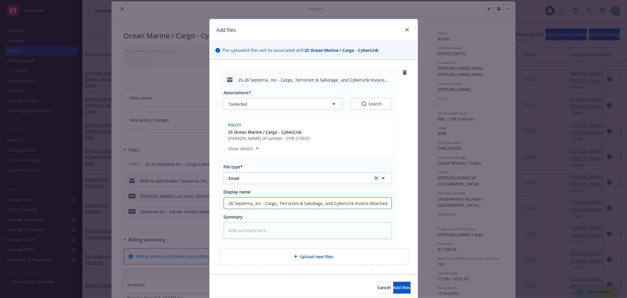
type input "25-26 Septerna_ Inc - Cargo_ Terrorism & Sabotage_ and CyberLink Invoice Attach…"
type textarea "x"
type input "25-26 Septerna_ Inc - Cargo_ Terrorism & Sabotage_ and CyberLink Invoice Attach…"
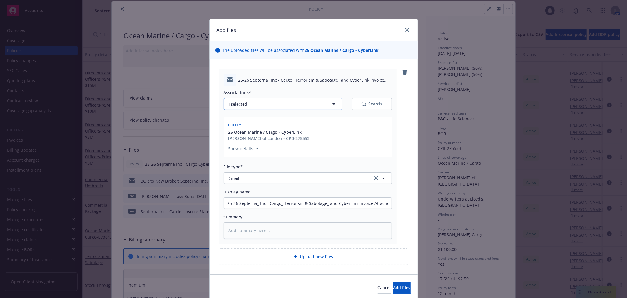
click at [276, 99] on button "1 selected" at bounding box center [283, 104] width 119 height 12
type textarea "x"
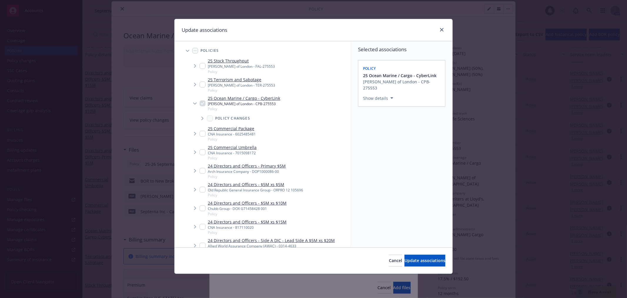
click at [195, 86] on icon "Tree Example" at bounding box center [195, 85] width 2 height 4
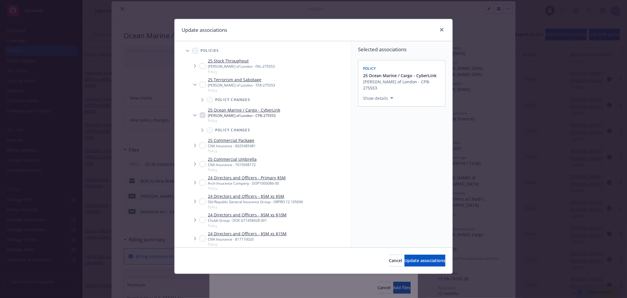
click at [199, 99] on span "Tree Example" at bounding box center [202, 99] width 9 height 9
click at [217, 116] on input "Tree Example" at bounding box center [218, 115] width 6 height 6
checkbox input "true"
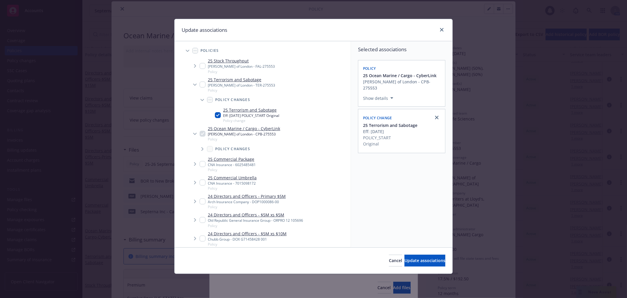
click at [193, 63] on span "Tree Example" at bounding box center [194, 65] width 9 height 9
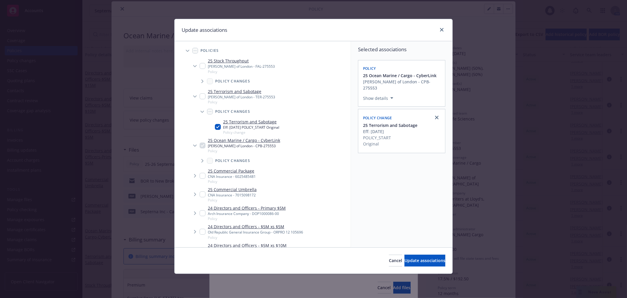
drag, startPoint x: 201, startPoint y: 81, endPoint x: 209, endPoint y: 84, distance: 8.4
click at [202, 81] on icon "Tree Example" at bounding box center [203, 81] width 2 height 4
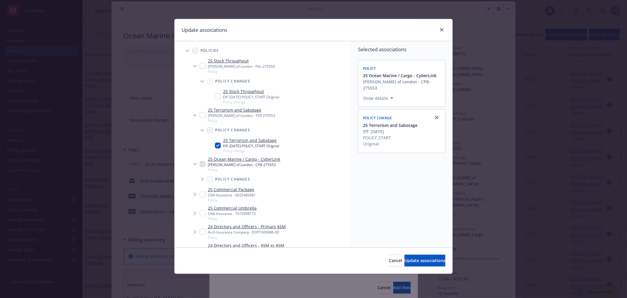
click at [217, 98] on input "Tree Example" at bounding box center [218, 96] width 6 height 6
checkbox input "true"
click at [417, 264] on button "Update associations" at bounding box center [425, 260] width 41 height 12
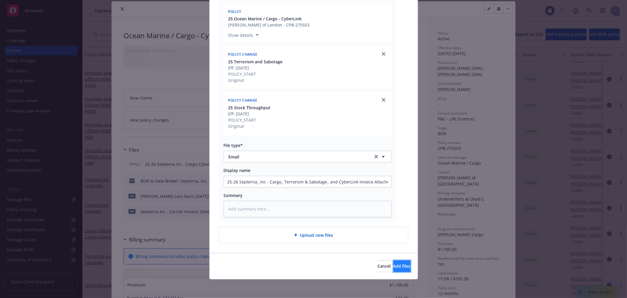
click at [394, 266] on span "Add files" at bounding box center [402, 266] width 17 height 6
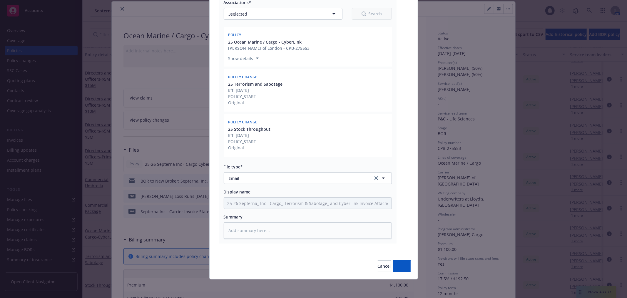
type textarea "x"
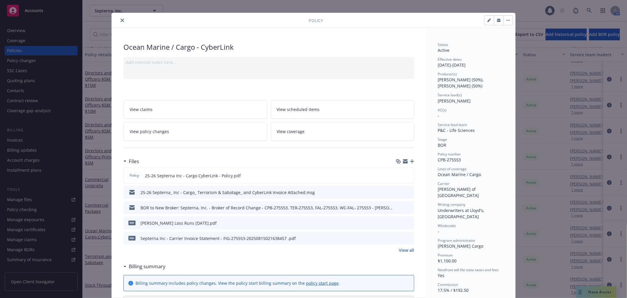
scroll to position [0, 0]
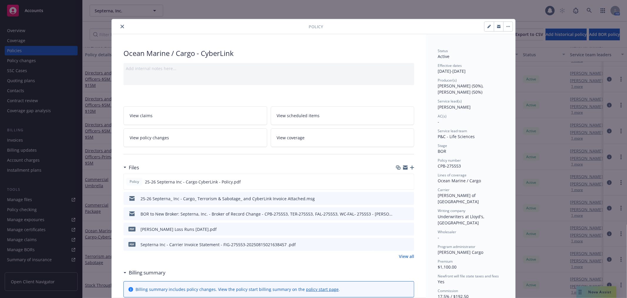
click at [121, 27] on icon "close" at bounding box center [123, 27] width 4 height 4
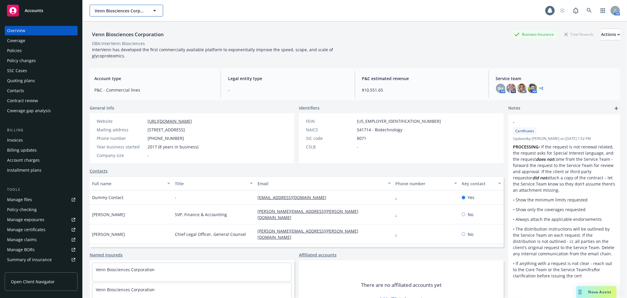
click at [103, 5] on button "Venn Biosciences Corporation" at bounding box center [127, 11] width 74 height 12
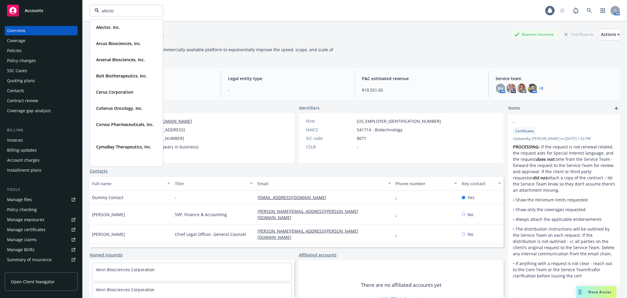
type input "alector"
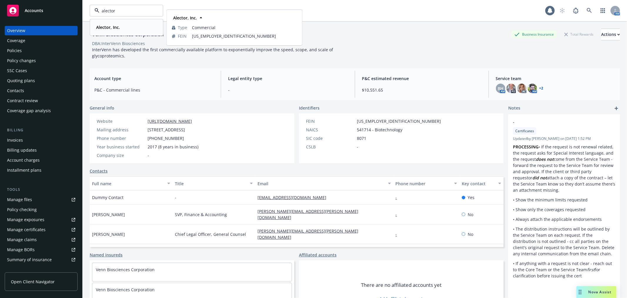
click at [112, 25] on strong "Alector, Inc." at bounding box center [108, 27] width 24 height 6
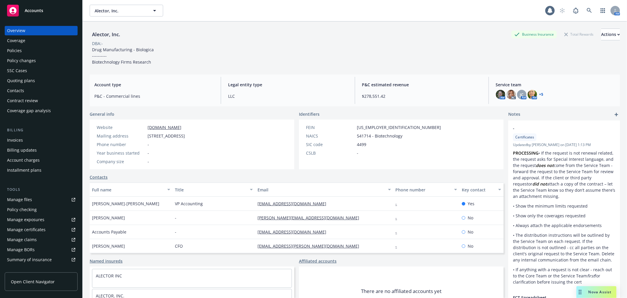
click at [33, 198] on link "Manage files" at bounding box center [41, 199] width 73 height 9
click at [118, 12] on span "Alector, Inc." at bounding box center [120, 11] width 51 height 6
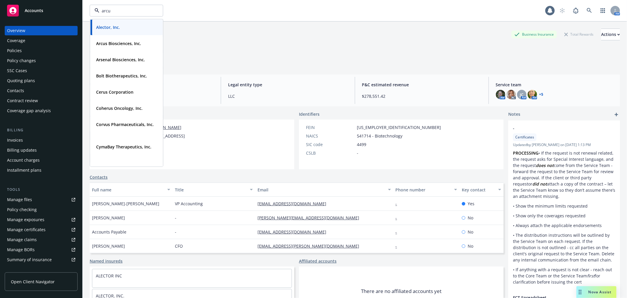
type input "arcus"
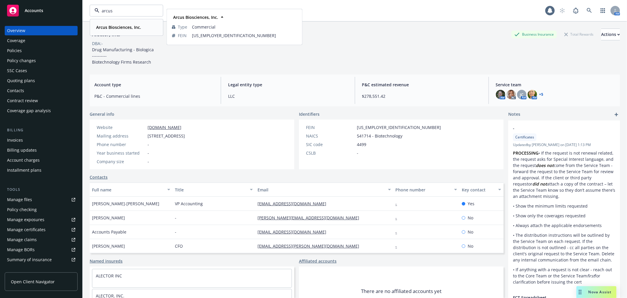
click at [119, 26] on strong "Arcus Biosciences, Inc." at bounding box center [118, 27] width 45 height 6
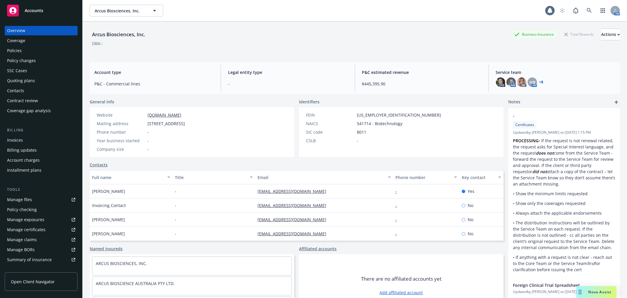
click at [37, 197] on link "Manage files" at bounding box center [41, 199] width 73 height 9
drag, startPoint x: 29, startPoint y: 50, endPoint x: 39, endPoint y: 49, distance: 10.6
click at [29, 50] on div "Policies" at bounding box center [41, 50] width 68 height 9
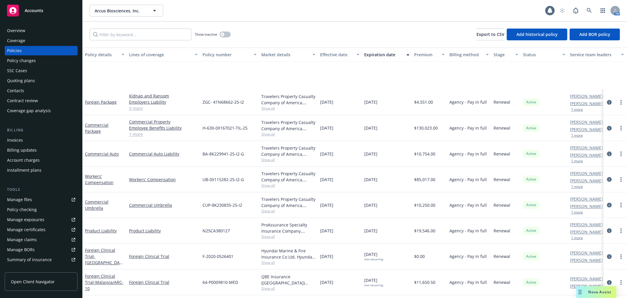
scroll to position [1177, 0]
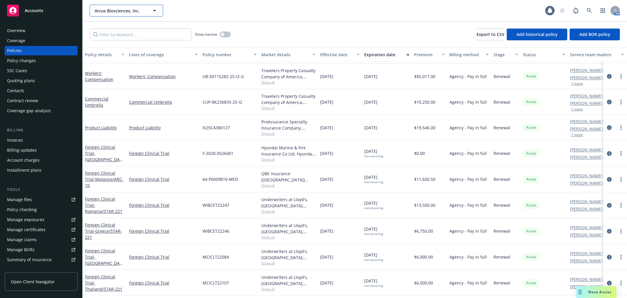
click at [131, 14] on button "Arcus Biosciences, Inc." at bounding box center [127, 11] width 74 height 12
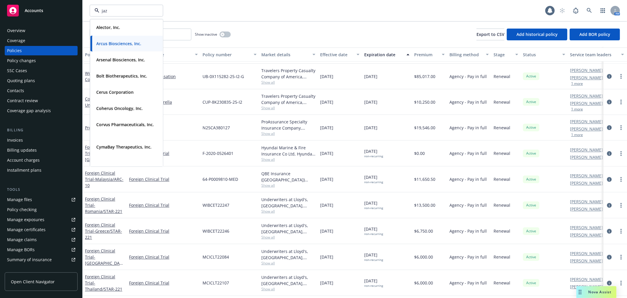
type input "jazz"
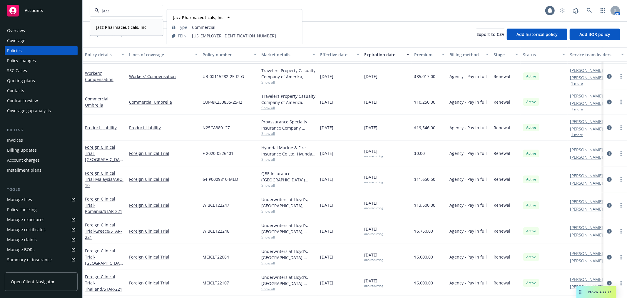
click at [130, 25] on strong "Jazz Pharmaceuticals, Inc." at bounding box center [121, 27] width 51 height 6
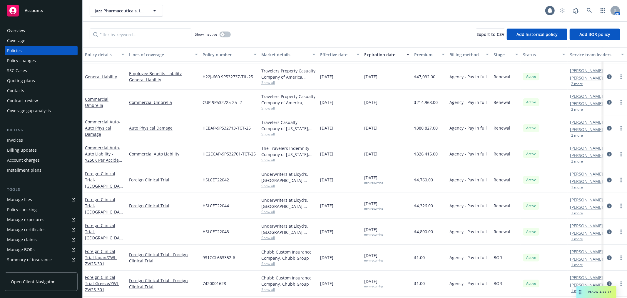
click at [36, 197] on link "Manage files" at bounding box center [41, 199] width 73 height 9
click at [107, 8] on span "Jazz Pharmaceuticals, Inc." at bounding box center [120, 11] width 51 height 6
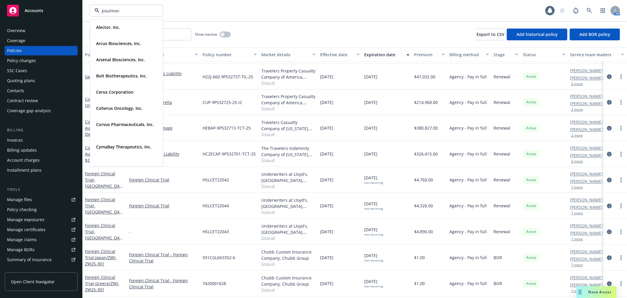
type input "poulmonx"
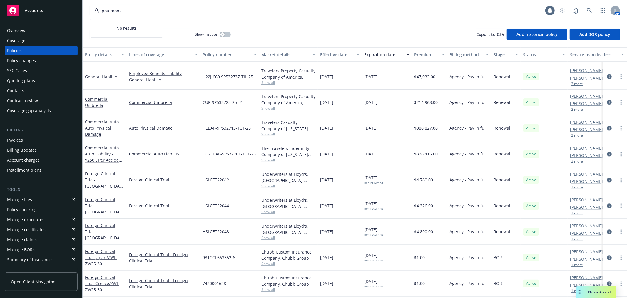
click at [108, 9] on input "poulmonx" at bounding box center [125, 11] width 52 height 6
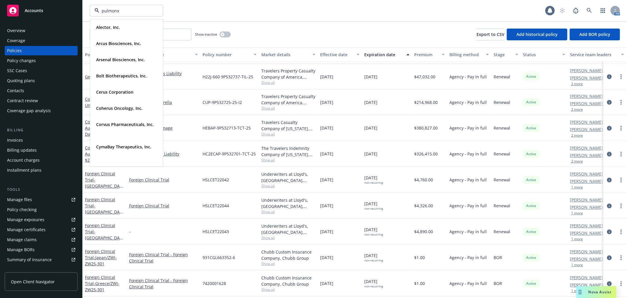
type input "pulmonx"
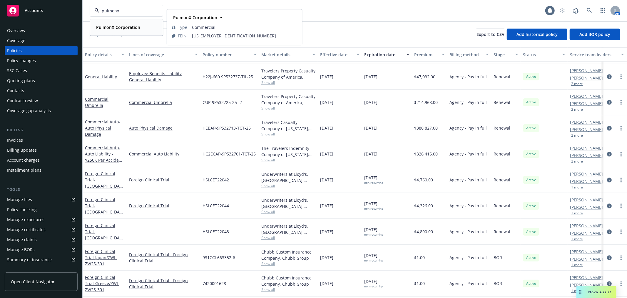
click at [131, 28] on strong "PulmonX Corporation" at bounding box center [118, 27] width 44 height 6
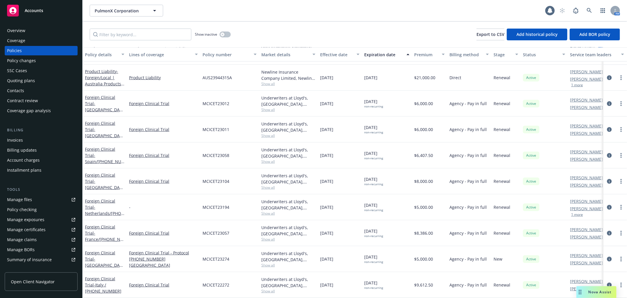
scroll to position [407, 0]
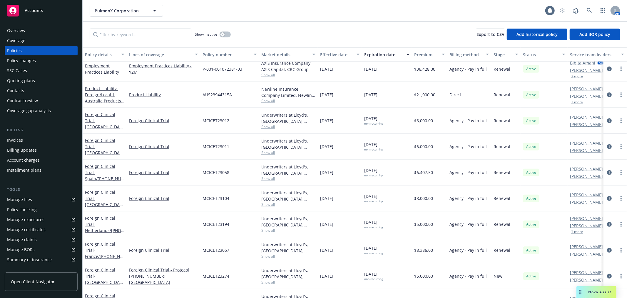
drag, startPoint x: 30, startPoint y: 194, endPoint x: 42, endPoint y: 193, distance: 12.4
click at [30, 194] on div "Tools Manage files Policy checking Manage exposures Manage certificates Manage …" at bounding box center [41, 226] width 73 height 78
click at [42, 193] on div "Tools Manage files Policy checking Manage exposures Manage certificates Manage …" at bounding box center [41, 226] width 73 height 78
click at [41, 199] on link "Manage files" at bounding box center [41, 199] width 73 height 9
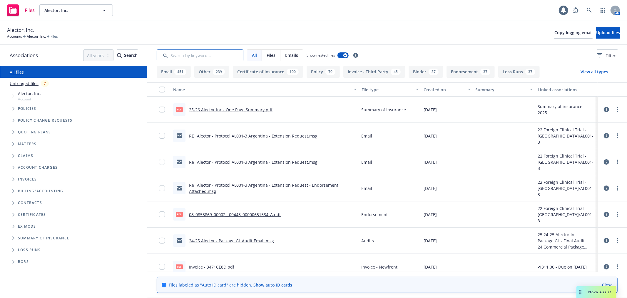
click at [192, 56] on input "Search by keyword..." at bounding box center [200, 55] width 87 height 12
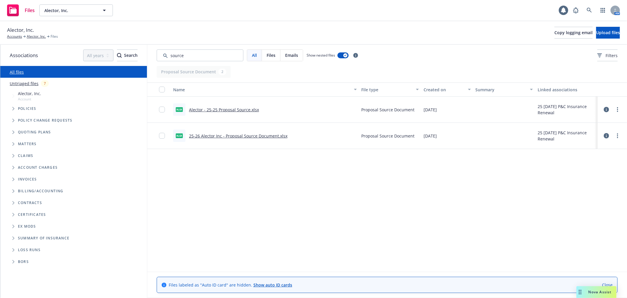
click at [230, 135] on link "25-26 Alector Inc - Proposal Source Document.xlsx" at bounding box center [238, 136] width 99 height 6
click at [207, 187] on div "Name File type Created on Summary Linked associations xlsx Alector - 25-25 Prop…" at bounding box center [387, 176] width 480 height 189
drag, startPoint x: 189, startPoint y: 53, endPoint x: 136, endPoint y: 53, distance: 52.7
click at [136, 53] on div "Associations All years 2027 2026 2025 2024 2023 2022 2021 2020 2019 2018 2017 2…" at bounding box center [313, 171] width 627 height 253
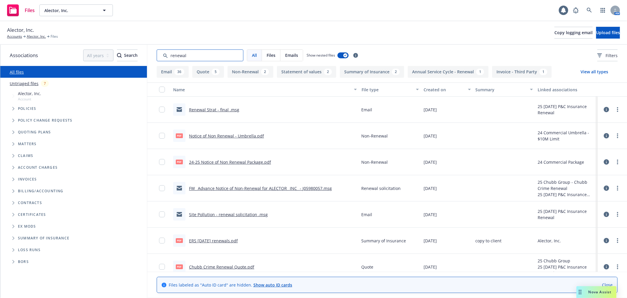
type input "renewal"
click at [206, 107] on link "Renewal Strat - final .msg" at bounding box center [214, 110] width 50 height 6
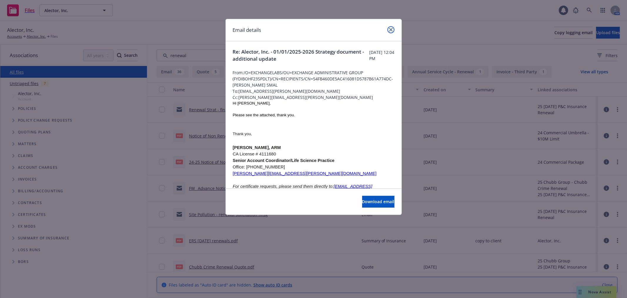
click at [392, 28] on icon "close" at bounding box center [391, 30] width 4 height 4
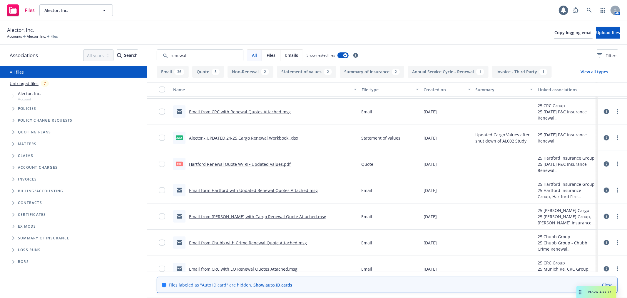
scroll to position [425, 0]
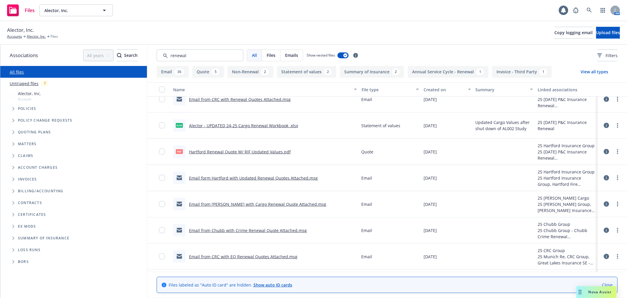
click at [148, 26] on div "Alector, Inc. Accounts Alector, Inc. Files Copy logging email Upload files" at bounding box center [313, 32] width 613 height 13
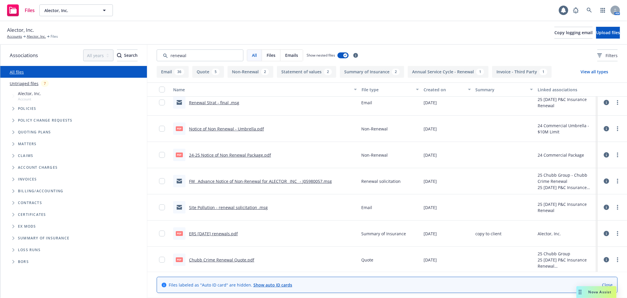
scroll to position [0, 0]
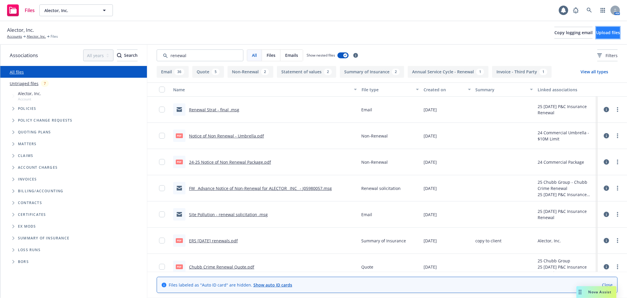
click at [597, 34] on span "Upload files" at bounding box center [609, 33] width 24 height 6
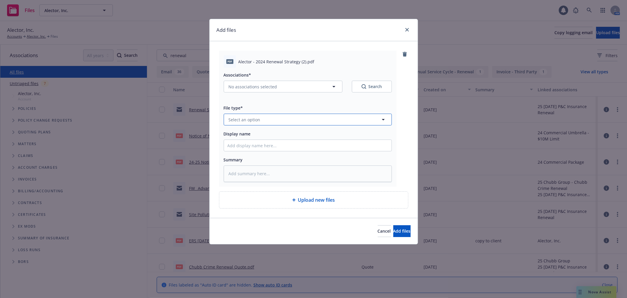
drag, startPoint x: 252, startPoint y: 125, endPoint x: 252, endPoint y: 122, distance: 3.0
click at [252, 125] on button "Select an option" at bounding box center [308, 120] width 168 height 12
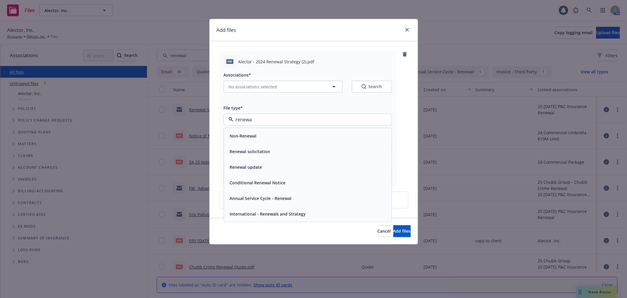
type input "renewal"
click at [394, 99] on div "pdf Alector - 2024 Renewal Strategy (2).pdf Associations* No associations selec…" at bounding box center [308, 119] width 178 height 136
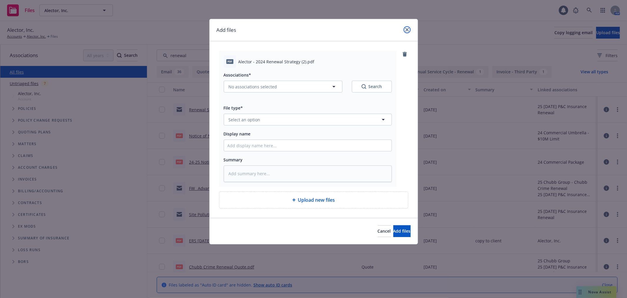
click at [406, 26] on link "close" at bounding box center [407, 29] width 7 height 7
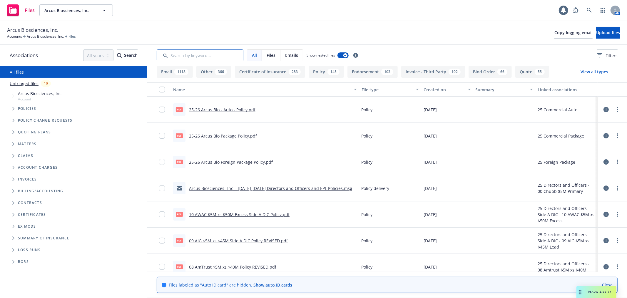
click at [202, 54] on input "Search by keyword..." at bounding box center [200, 55] width 87 height 12
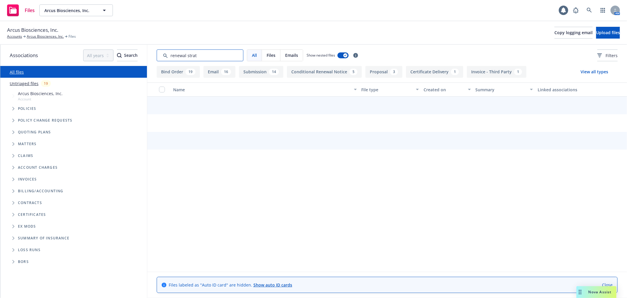
type input "renewal strat"
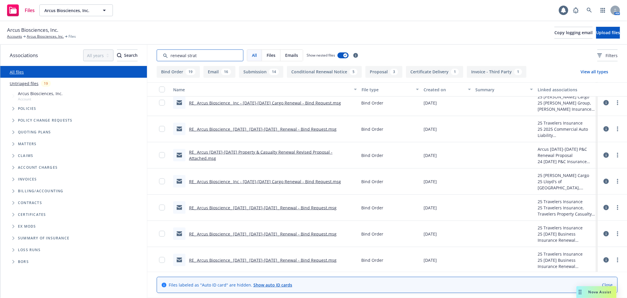
scroll to position [531, 0]
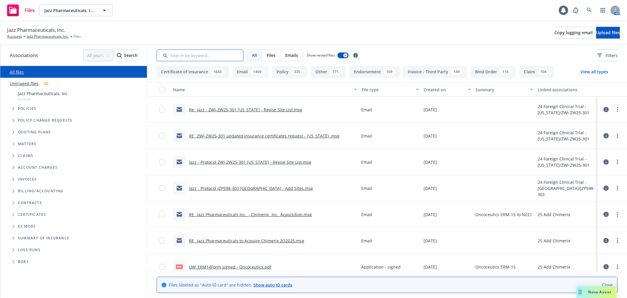
click at [202, 59] on input "Search by keyword..." at bounding box center [200, 55] width 87 height 12
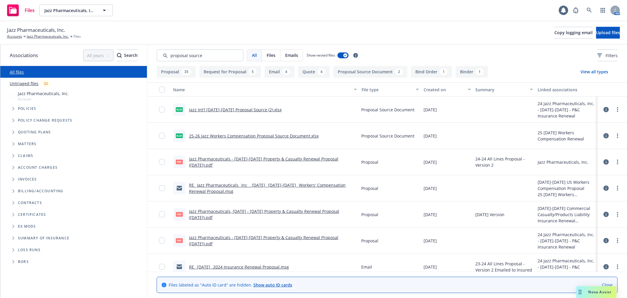
click at [242, 136] on link "25-26 Jazz Workers Compensation Proposal Source Document.xlsx" at bounding box center [254, 136] width 130 height 6
click at [251, 110] on link "Jazz Int'l [DATE]-[DATE] Proposal Source (2).xlsx" at bounding box center [235, 110] width 93 height 6
click at [318, 157] on link "Jazz Pharmaceuticals - [DATE]-[DATE] Property & Casualty Renewal Proposal ([DAT…" at bounding box center [263, 162] width 149 height 12
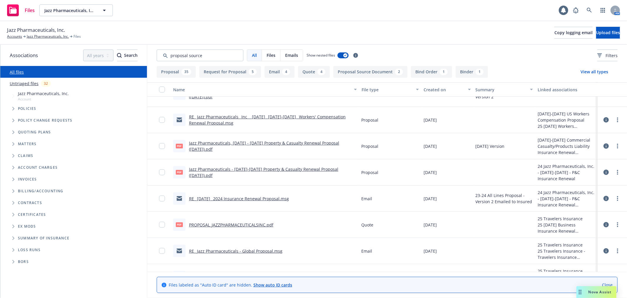
scroll to position [65, 0]
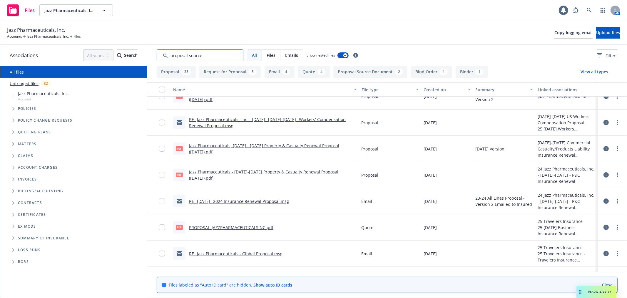
drag, startPoint x: 204, startPoint y: 54, endPoint x: 102, endPoint y: 44, distance: 102.6
click at [102, 44] on div "Jazz Pharmaceuticals, Inc. Accounts Jazz Pharmaceuticals, Inc. Files Copy loggi…" at bounding box center [313, 159] width 627 height 277
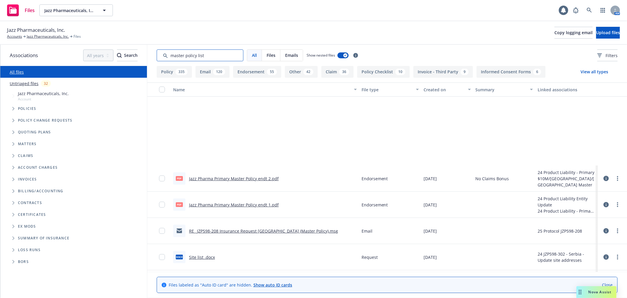
scroll to position [229, 0]
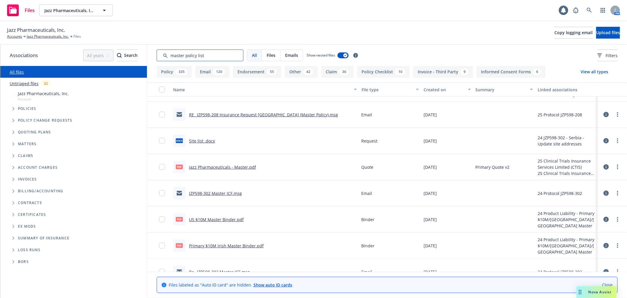
type input "master policy list"
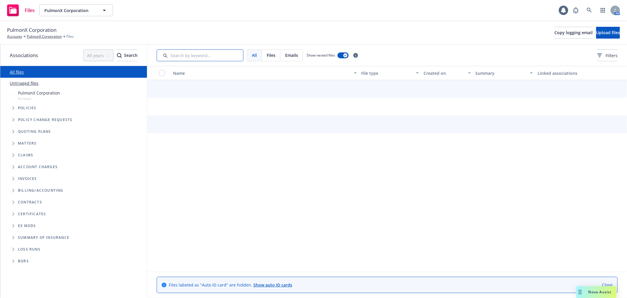
click at [200, 59] on input "Search by keyword..." at bounding box center [200, 55] width 87 height 12
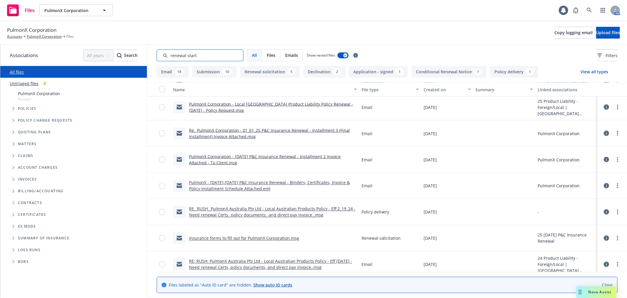
scroll to position [863, 0]
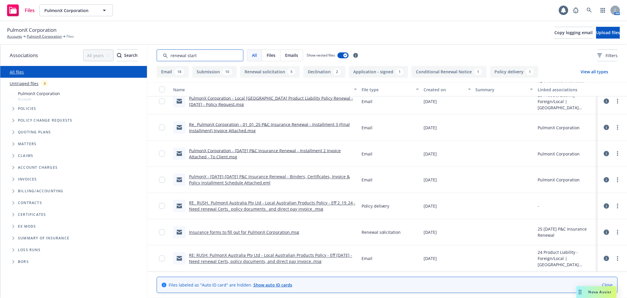
type input "renewal start"
